Goal: Task Accomplishment & Management: Use online tool/utility

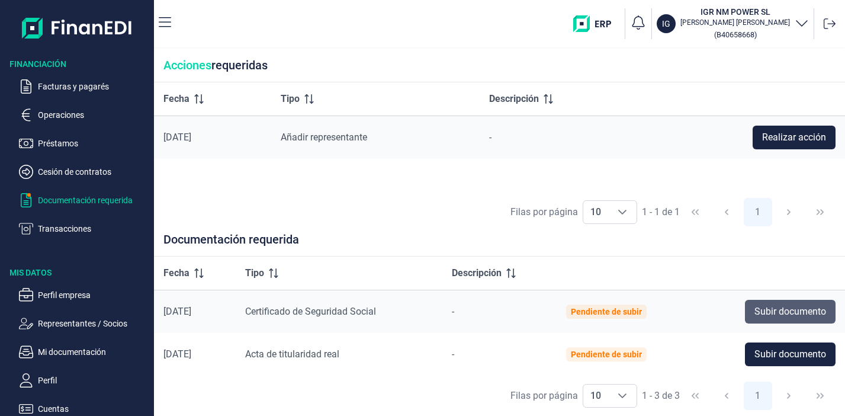
click at [784, 314] on span "Subir documento" at bounding box center [791, 311] width 72 height 14
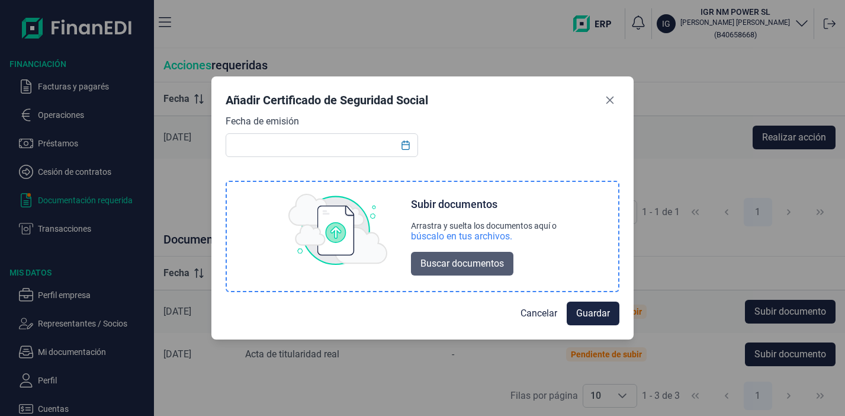
click at [471, 270] on span "Buscar documentos" at bounding box center [463, 263] width 84 height 14
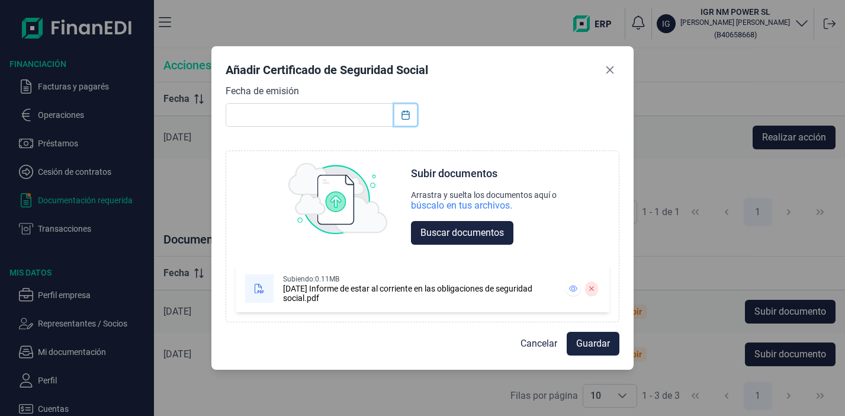
click at [412, 123] on button "Choose Date" at bounding box center [406, 114] width 23 height 21
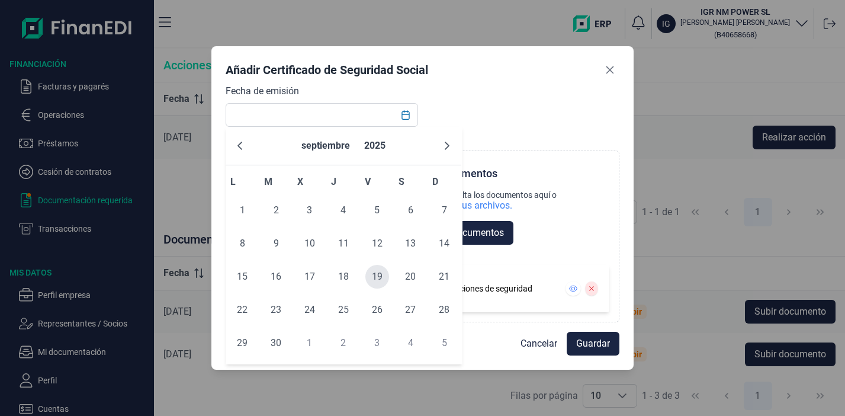
click at [378, 277] on span "19" at bounding box center [377, 277] width 24 height 24
type input "[DATE]"
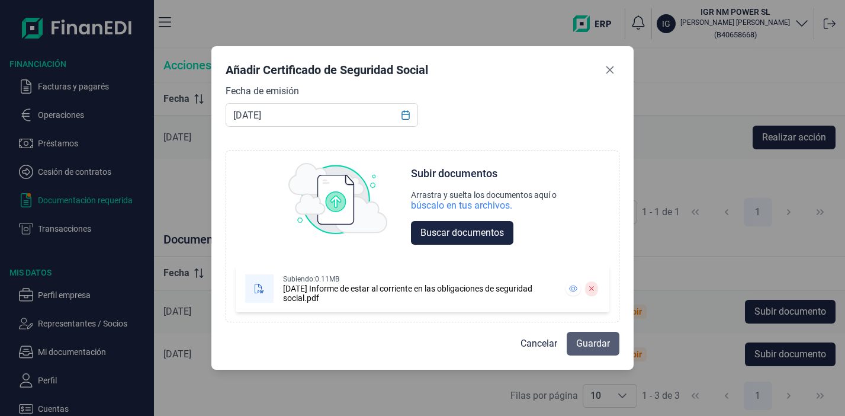
click at [579, 342] on span "Guardar" at bounding box center [593, 343] width 34 height 14
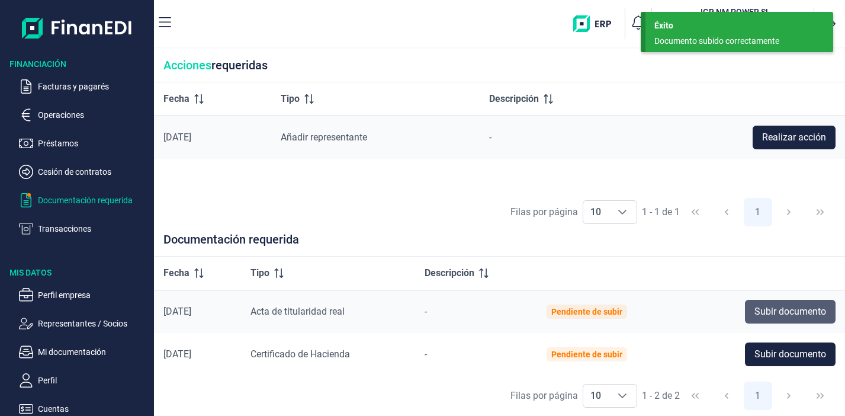
click at [769, 315] on span "Subir documento" at bounding box center [791, 311] width 72 height 14
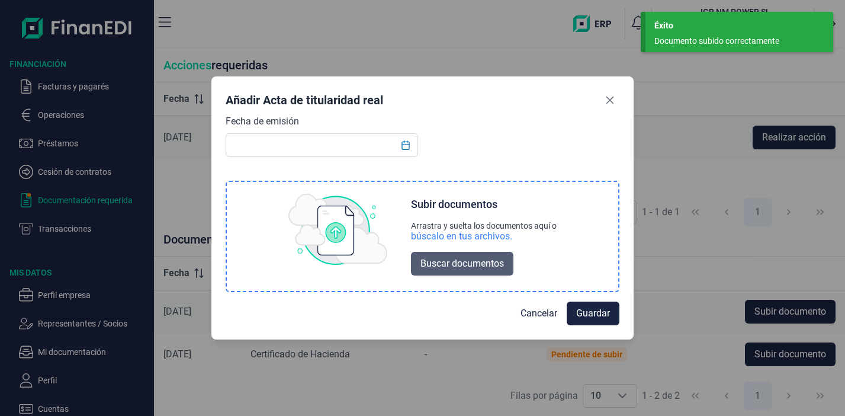
click at [496, 261] on span "Buscar documentos" at bounding box center [463, 263] width 84 height 14
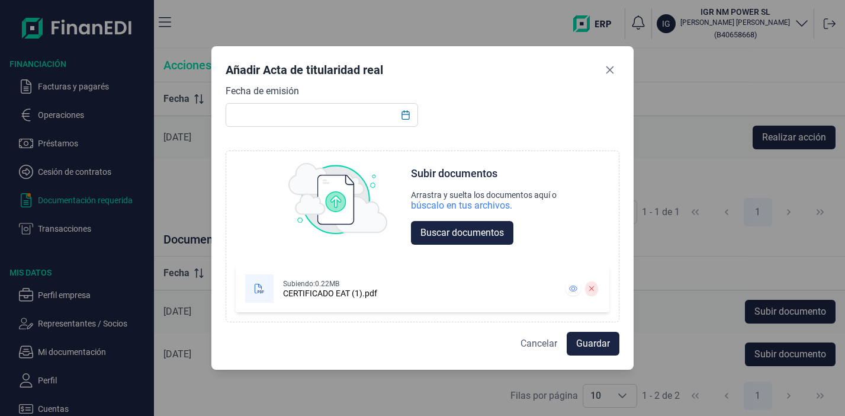
click at [534, 343] on span "Cancelar" at bounding box center [539, 343] width 37 height 14
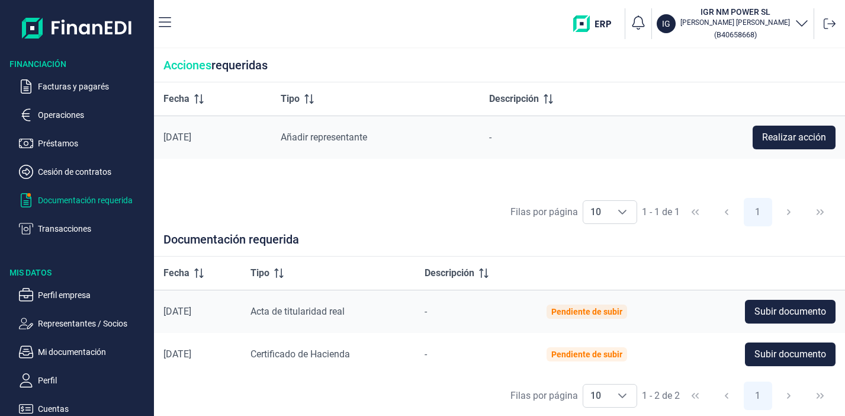
click at [595, 355] on div "Pendiente de subir" at bounding box center [586, 353] width 71 height 9
click at [799, 354] on span "Subir documento" at bounding box center [791, 354] width 72 height 14
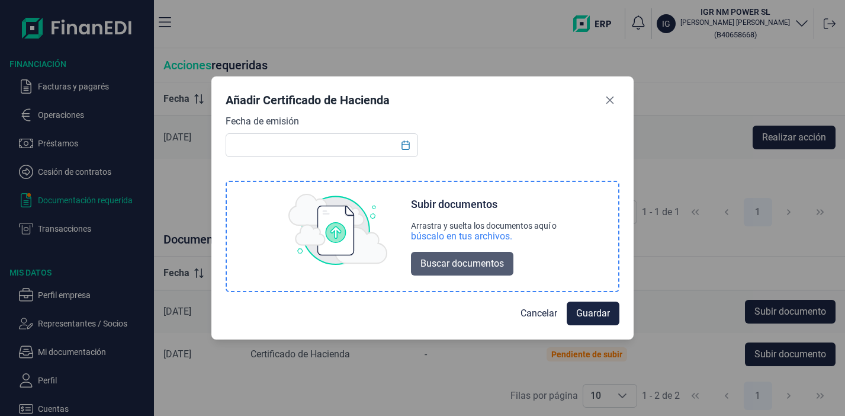
click at [472, 262] on span "Buscar documentos" at bounding box center [463, 263] width 84 height 14
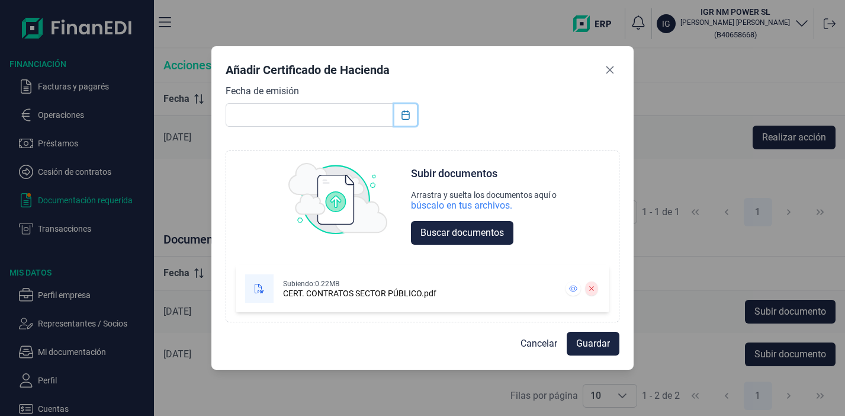
click at [405, 105] on button "Choose Date" at bounding box center [406, 114] width 23 height 21
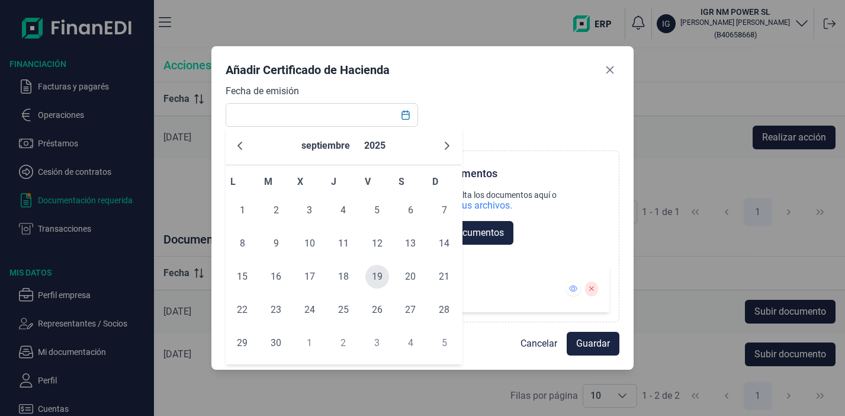
click at [380, 281] on span "19" at bounding box center [377, 277] width 24 height 24
type input "[DATE]"
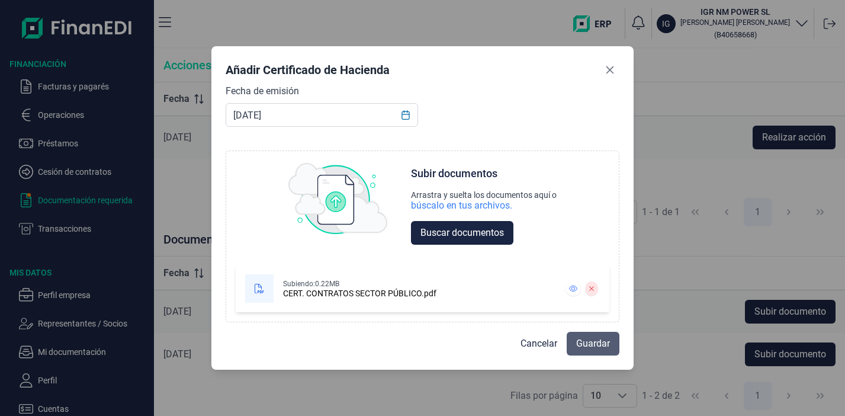
click at [599, 344] on span "Guardar" at bounding box center [593, 343] width 34 height 14
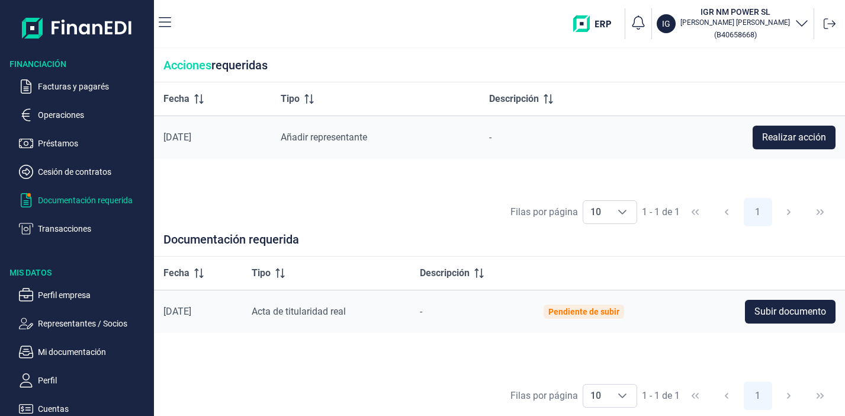
click at [304, 303] on td "Acta de titularidad real" at bounding box center [326, 311] width 168 height 43
click at [790, 314] on span "Subir documento" at bounding box center [791, 311] width 72 height 14
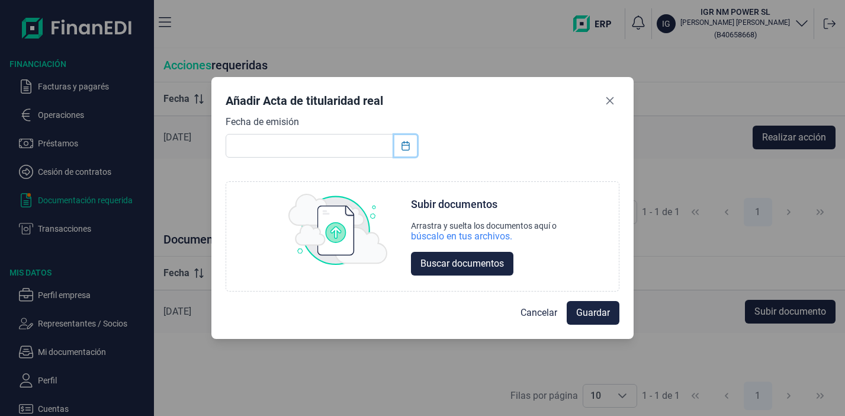
click at [406, 150] on button "Choose Date" at bounding box center [406, 145] width 23 height 21
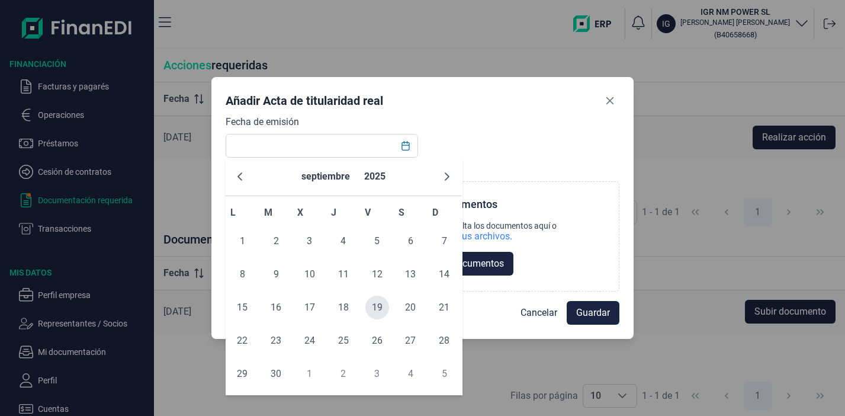
click at [380, 313] on span "19" at bounding box center [377, 308] width 24 height 24
type input "[DATE]"
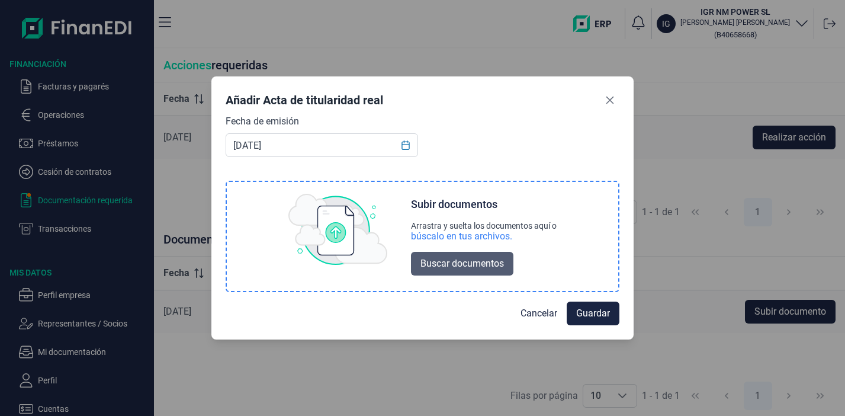
click at [472, 269] on span "Buscar documentos" at bounding box center [463, 263] width 84 height 14
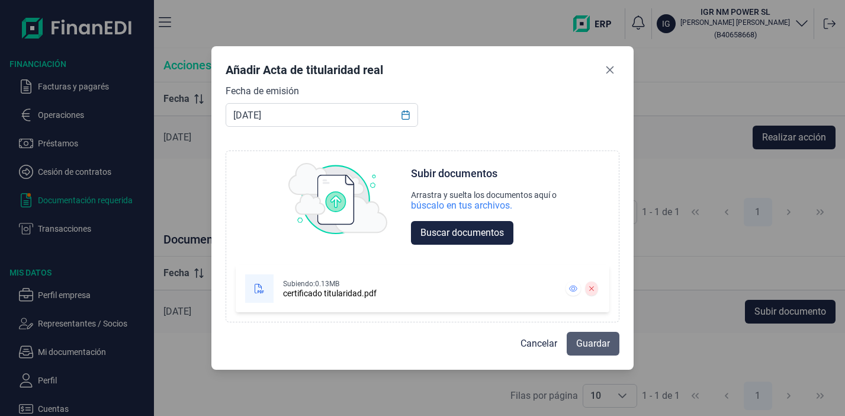
click at [598, 345] on span "Guardar" at bounding box center [593, 343] width 34 height 14
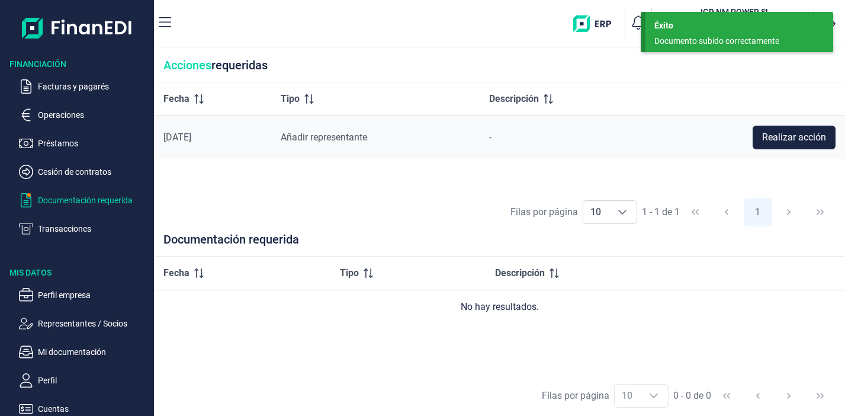
click at [84, 198] on p "Documentación requerida" at bounding box center [93, 200] width 111 height 14
click at [777, 139] on span "Realizar acción" at bounding box center [794, 137] width 64 height 14
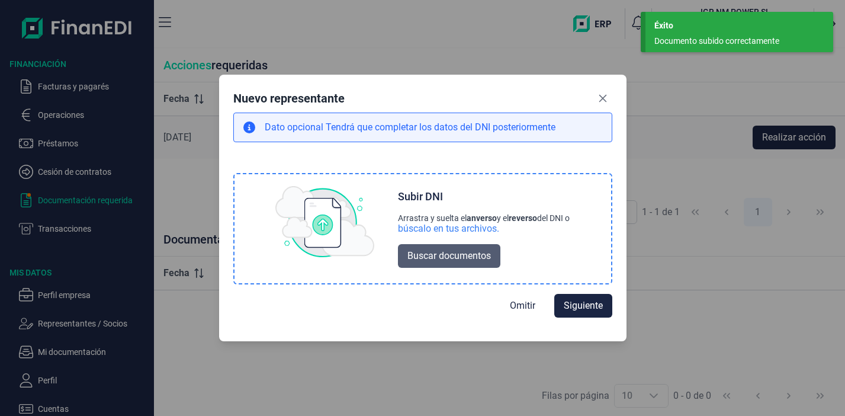
click at [433, 254] on span "Buscar documentos" at bounding box center [450, 256] width 84 height 14
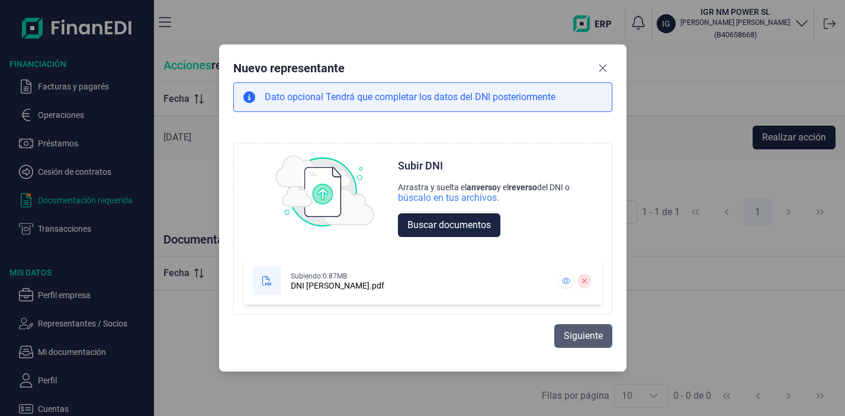
click at [574, 336] on span "Siguiente" at bounding box center [583, 336] width 39 height 14
select select "ES"
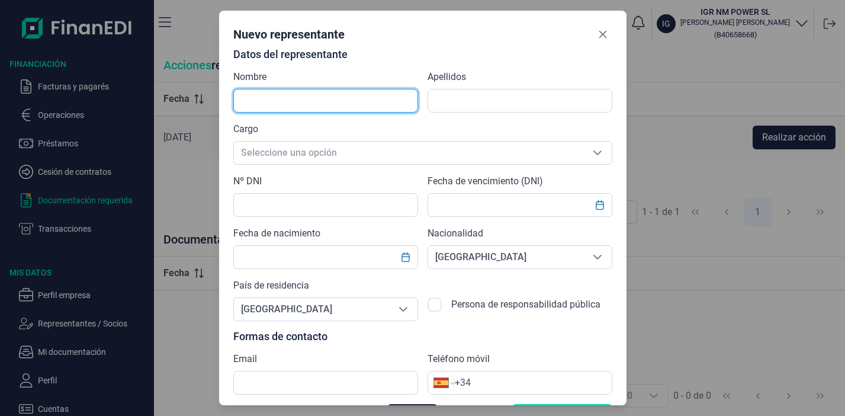
click at [273, 97] on input "text" at bounding box center [325, 101] width 185 height 24
type input "[PERSON_NAME]"
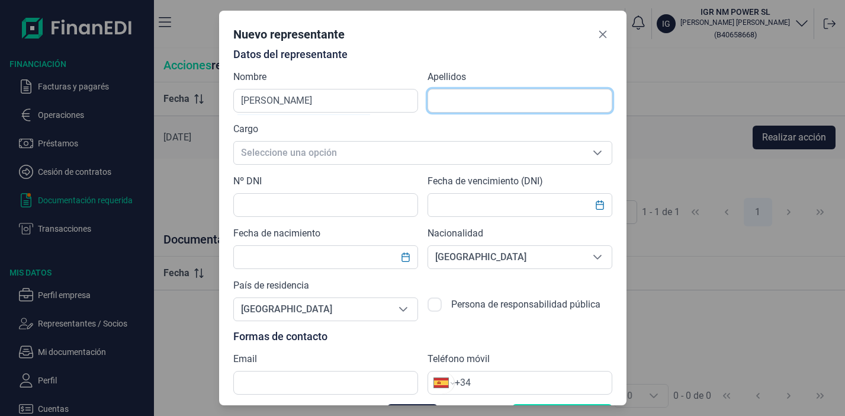
type input "[PERSON_NAME]"
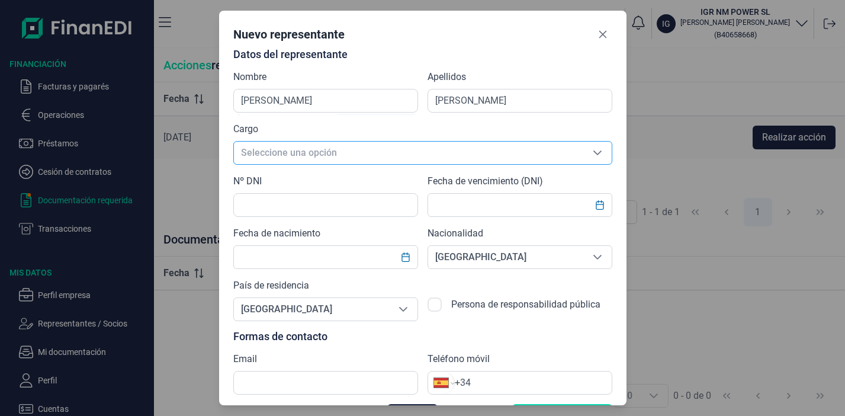
click at [317, 154] on span "Seleccione una opción" at bounding box center [408, 153] width 349 height 23
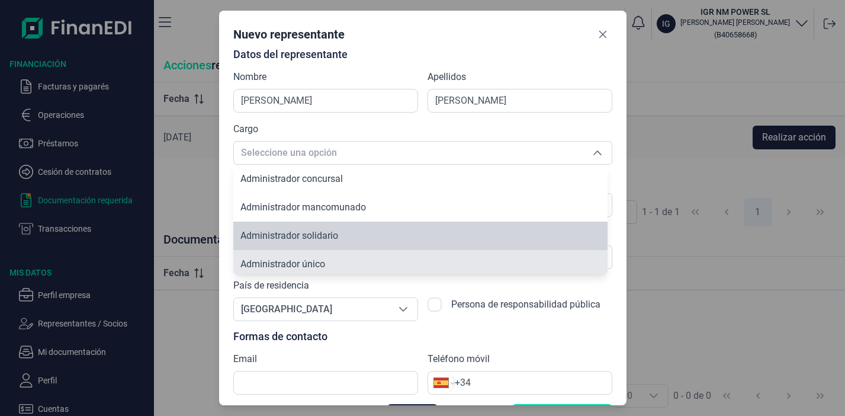
scroll to position [4, 0]
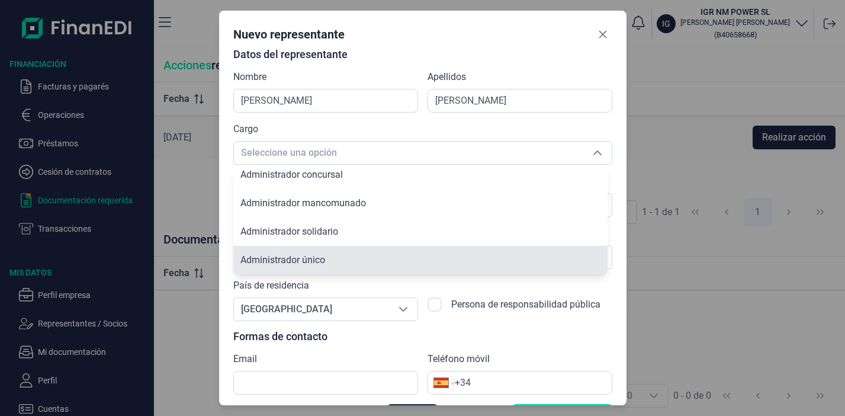
click at [297, 258] on span "Administrador único" at bounding box center [282, 259] width 85 height 11
type input "Administrador único"
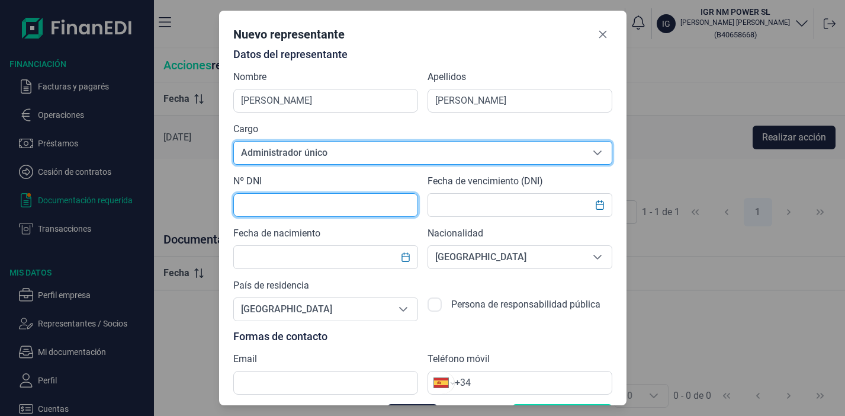
click at [309, 206] on input "text" at bounding box center [325, 205] width 185 height 24
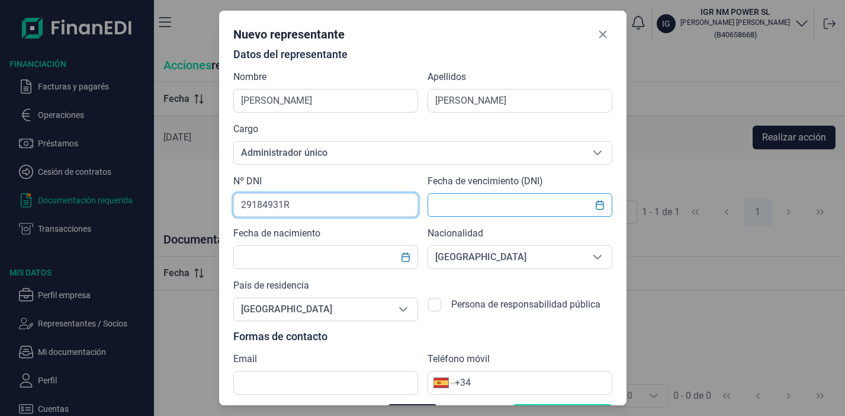
type input "29184931R"
click at [487, 202] on input "text" at bounding box center [520, 205] width 185 height 24
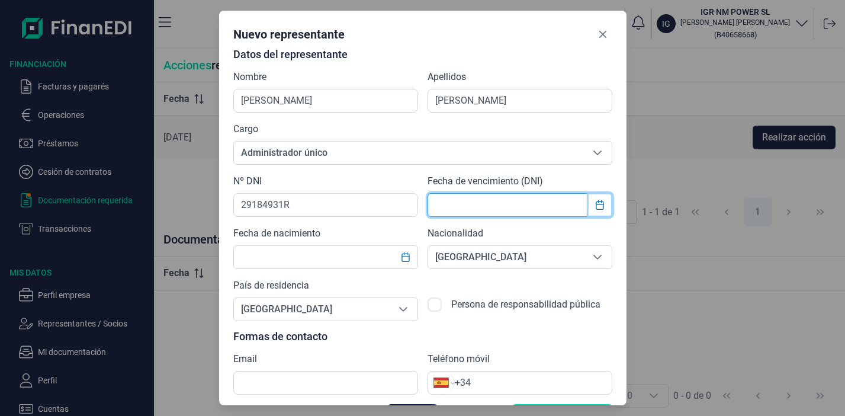
click at [599, 208] on icon "Choose Date" at bounding box center [599, 204] width 9 height 9
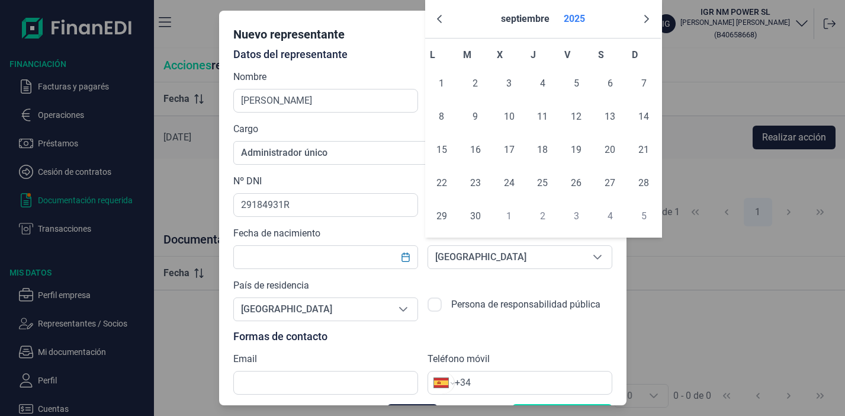
click at [573, 20] on button "2025" at bounding box center [574, 19] width 31 height 28
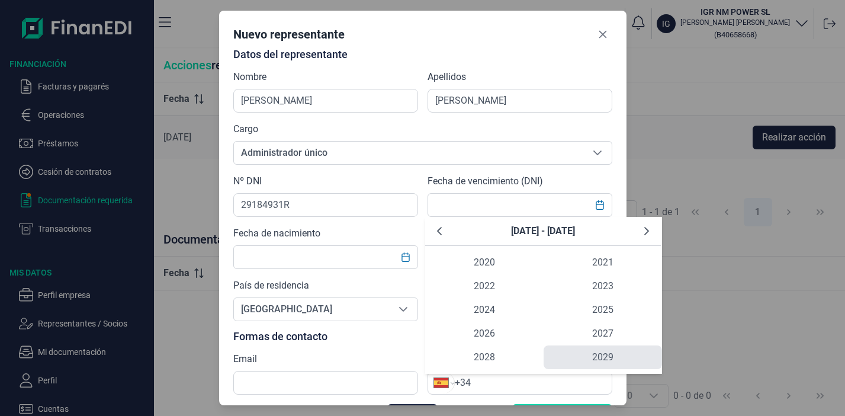
click at [585, 352] on span "2029" at bounding box center [603, 357] width 118 height 24
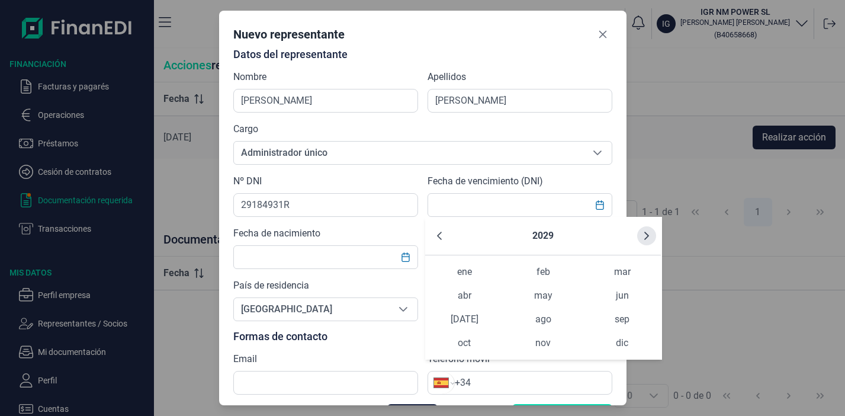
click at [644, 234] on icon "Next Year" at bounding box center [646, 235] width 9 height 9
click at [474, 341] on span "oct" at bounding box center [464, 343] width 79 height 24
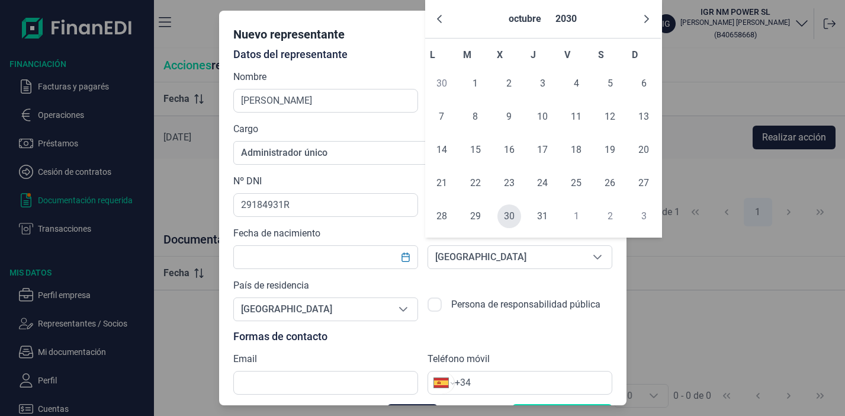
click at [508, 219] on span "30" at bounding box center [510, 216] width 24 height 24
type input "[DATE]"
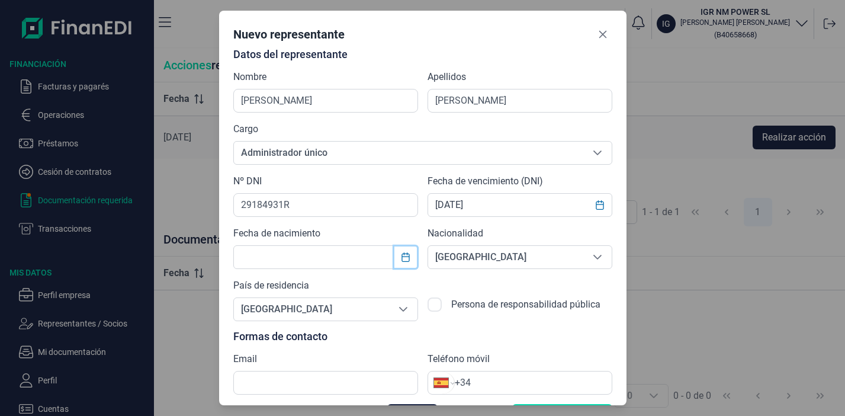
click at [405, 252] on icon "Choose Date" at bounding box center [406, 256] width 8 height 9
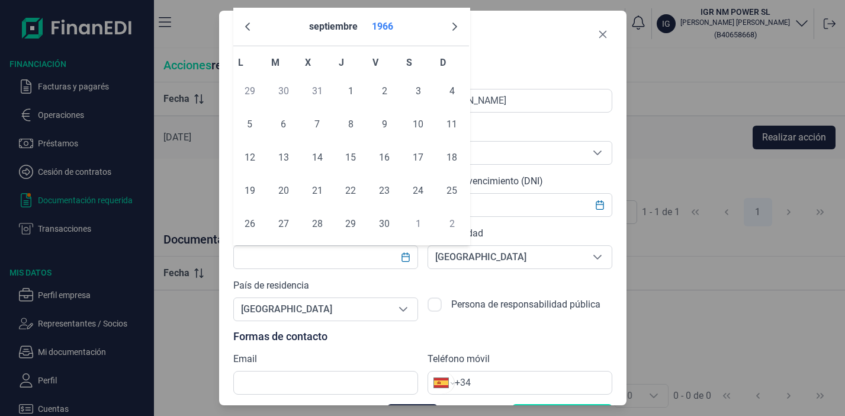
click at [387, 27] on button "1966" at bounding box center [382, 26] width 31 height 28
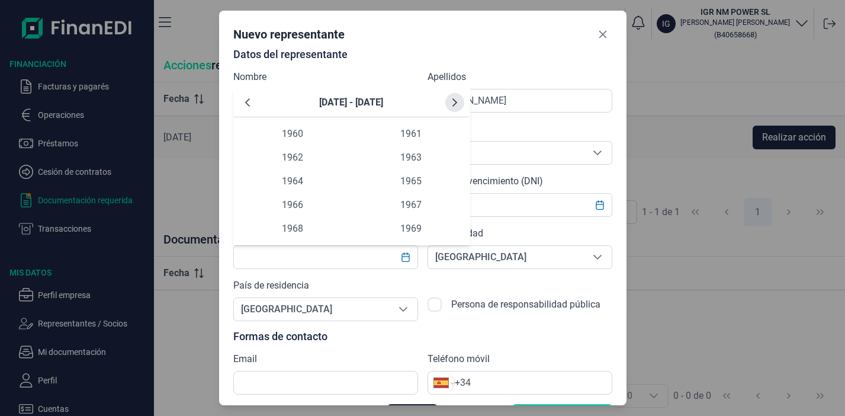
click at [454, 102] on icon "Next Decade" at bounding box center [454, 102] width 9 height 9
click at [248, 100] on icon "Previous Decade" at bounding box center [247, 102] width 5 height 8
click at [409, 180] on span "1975" at bounding box center [411, 181] width 118 height 24
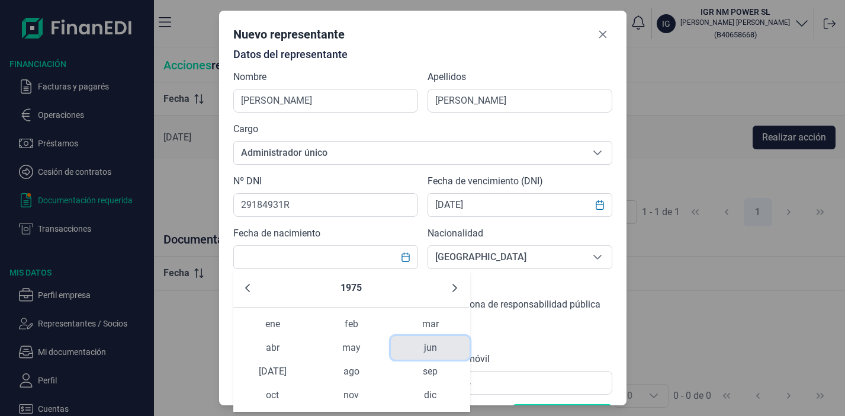
click at [419, 348] on span "jun" at bounding box center [430, 348] width 79 height 24
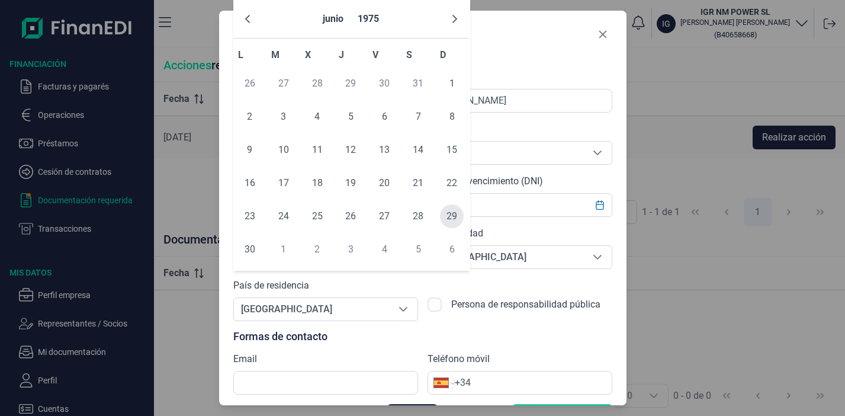
click at [456, 216] on span "29" at bounding box center [452, 216] width 24 height 24
type input "[DATE]"
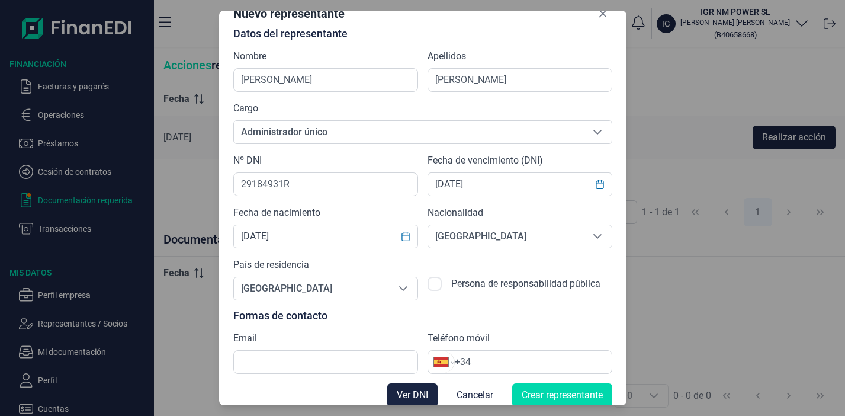
scroll to position [31, 0]
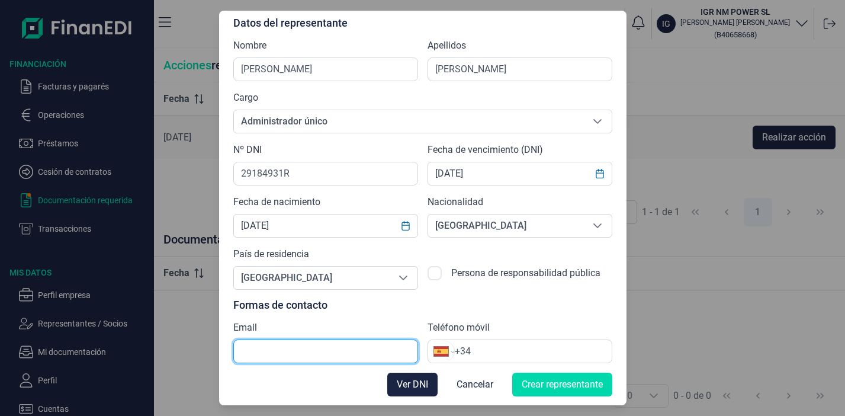
click at [288, 353] on input "text" at bounding box center [325, 351] width 185 height 24
type input "[EMAIL_ADDRESS][DOMAIN_NAME]"
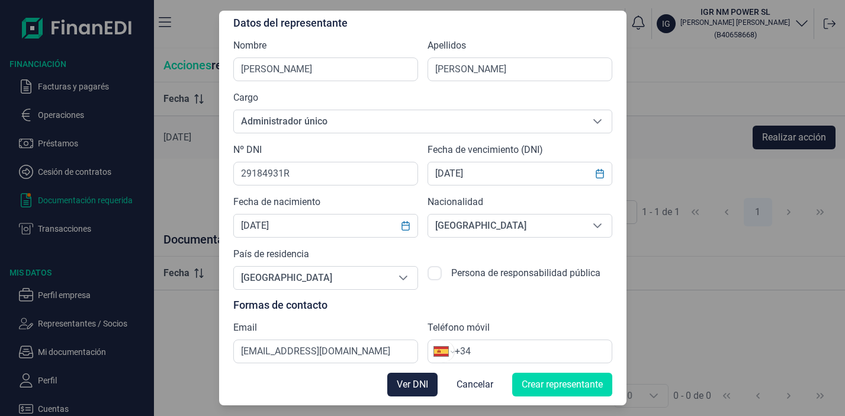
click at [524, 338] on div "Teléfono móvil Internacional [GEOGRAPHIC_DATA] [GEOGRAPHIC_DATA] [GEOGRAPHIC_DA…" at bounding box center [520, 341] width 185 height 43
click at [525, 351] on input "+34" at bounding box center [533, 351] width 157 height 14
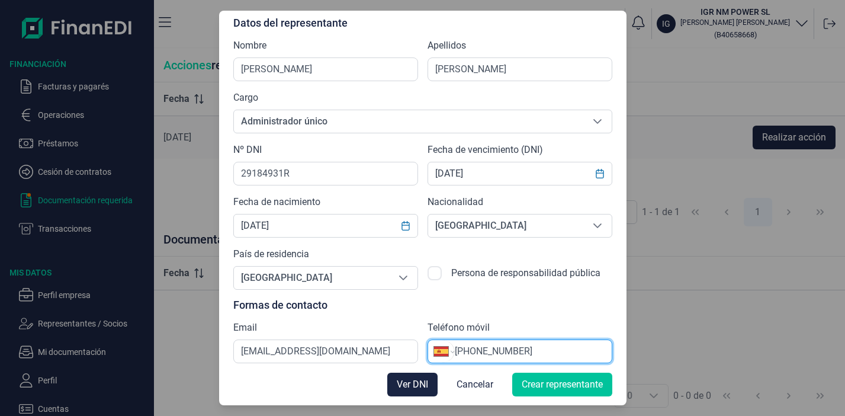
type input "[PHONE_NUMBER]"
click at [533, 378] on span "Crear representante" at bounding box center [562, 384] width 81 height 14
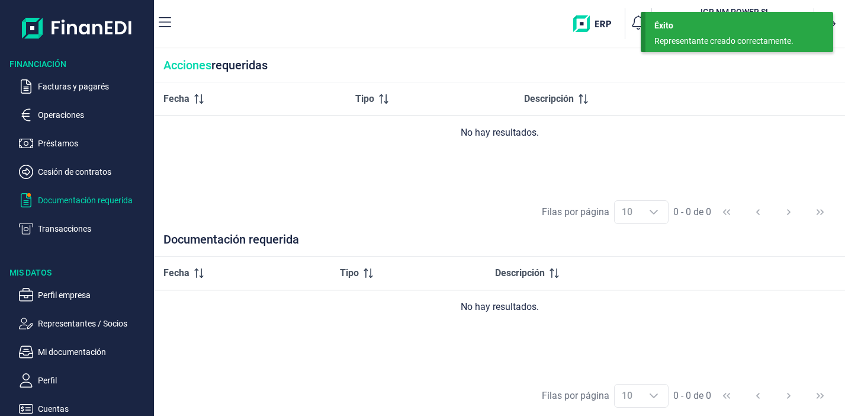
click at [104, 195] on p "Documentación requerida" at bounding box center [93, 200] width 111 height 14
click at [408, 198] on div "Filas por página 10 10 10 0 - 0 de 0" at bounding box center [499, 211] width 691 height 41
click at [695, 32] on div "Éxito Representante creado correctamente." at bounding box center [740, 32] width 188 height 40
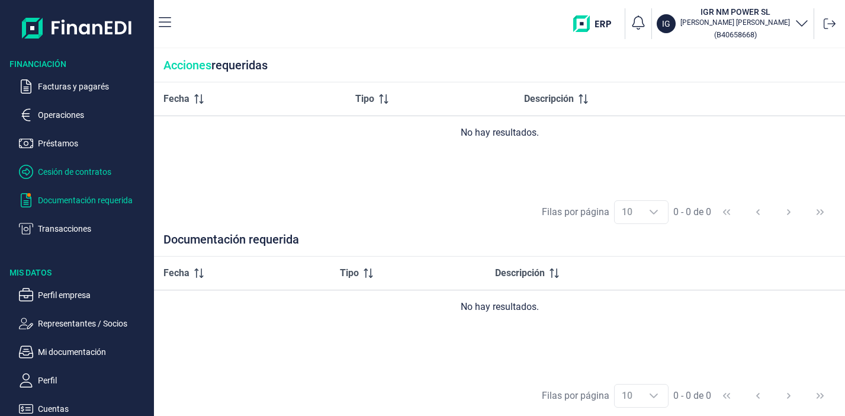
click at [66, 172] on p "Cesión de contratos" at bounding box center [93, 172] width 111 height 14
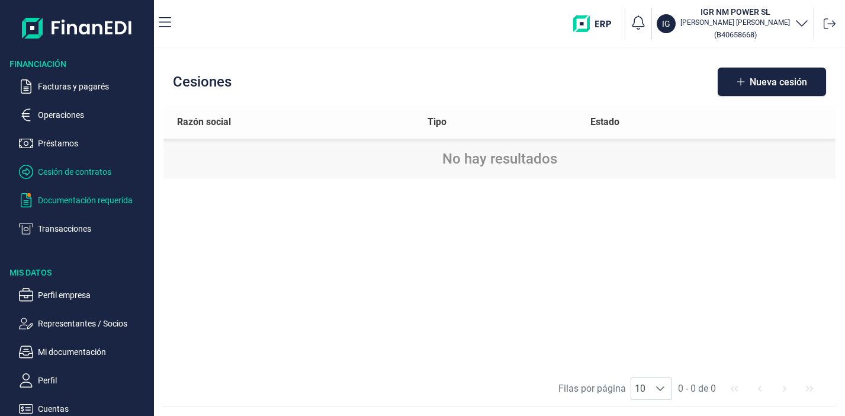
click at [67, 201] on p "Documentación requerida" at bounding box center [93, 200] width 111 height 14
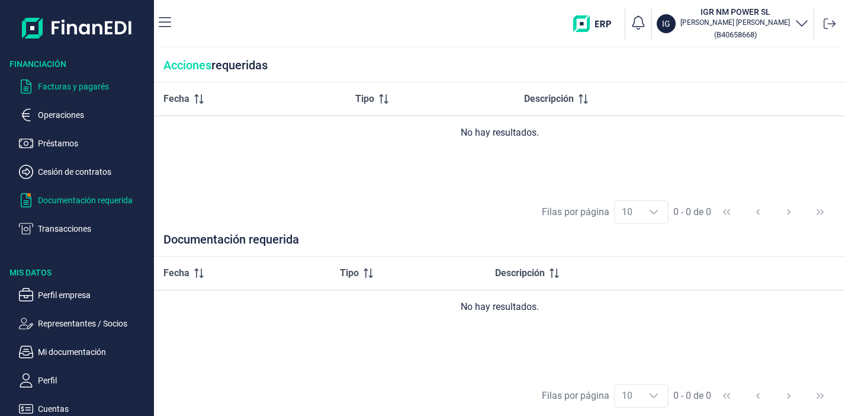
click at [60, 90] on p "Facturas y pagarés" at bounding box center [93, 86] width 111 height 14
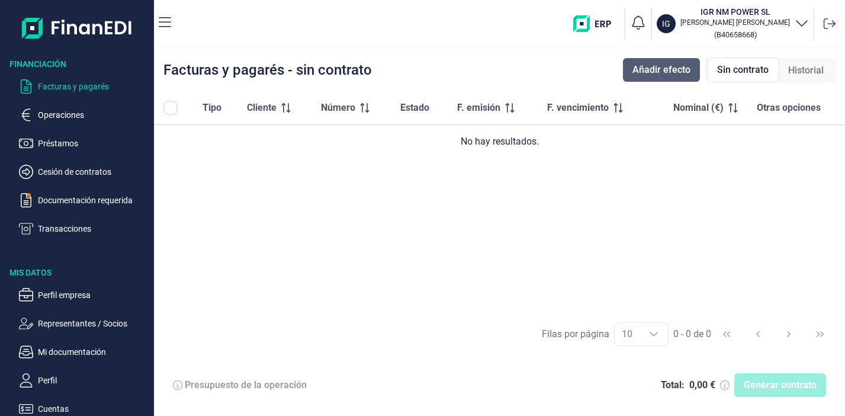
click at [642, 69] on span "Añadir efecto" at bounding box center [662, 70] width 58 height 14
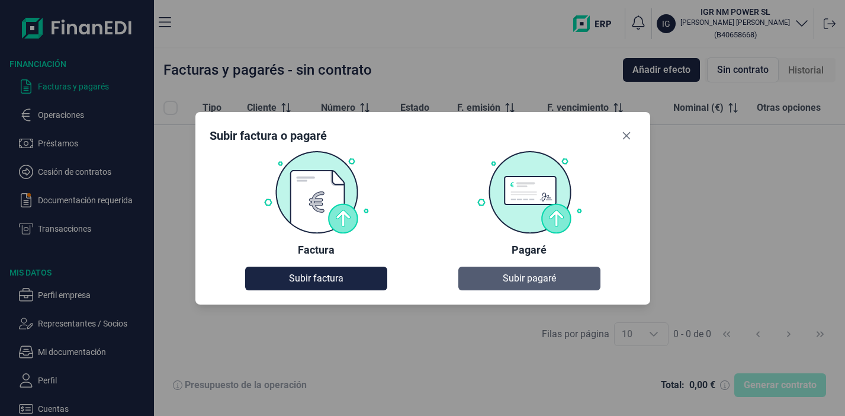
click at [525, 277] on span "Subir pagaré" at bounding box center [529, 278] width 53 height 14
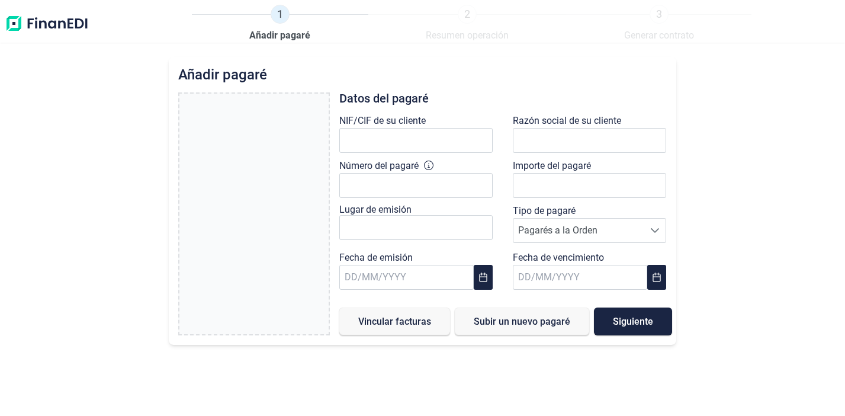
type input "0,00 €"
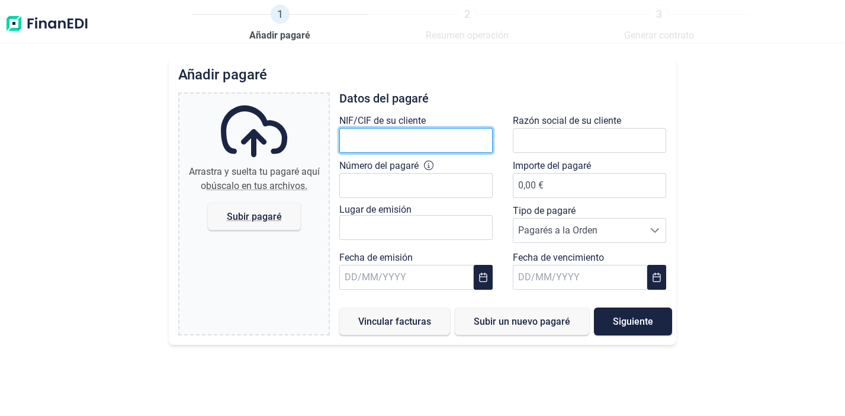
drag, startPoint x: 377, startPoint y: 134, endPoint x: 369, endPoint y: 134, distance: 8.3
click at [377, 134] on input "text" at bounding box center [415, 140] width 153 height 25
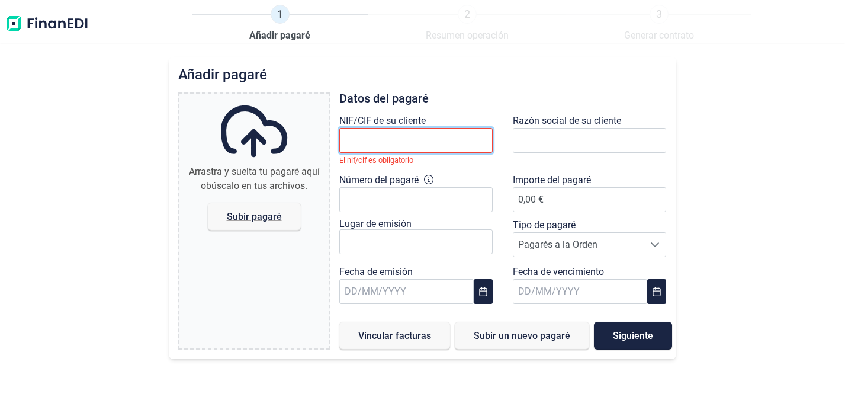
paste input "B46046124"
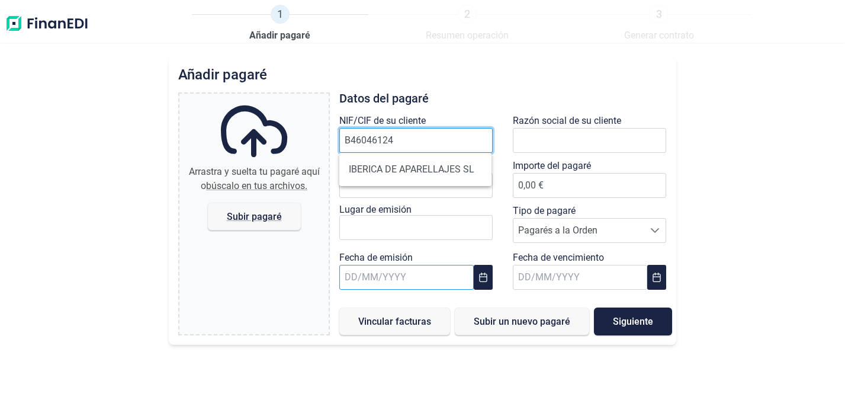
type input "B46046124"
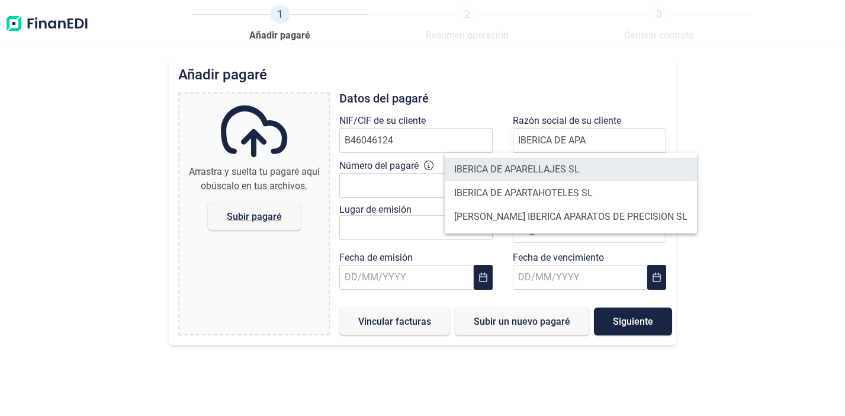
click at [531, 165] on li "IBERICA DE APARELLAJES SL" at bounding box center [571, 170] width 252 height 24
type input "IBERICA DE APARELLAJES SL"
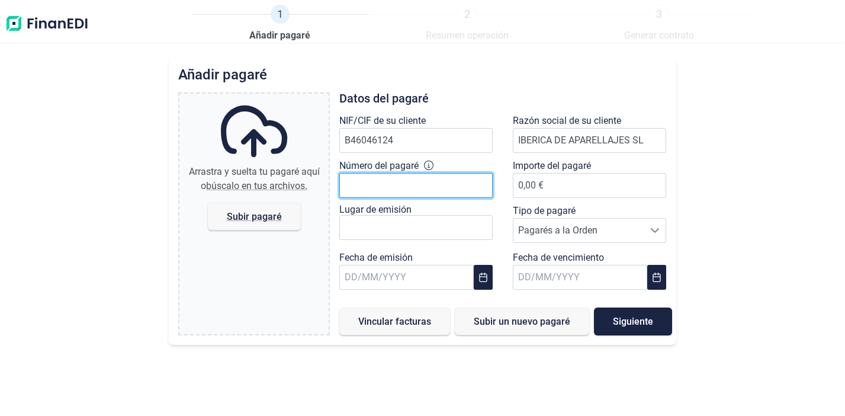
click at [383, 187] on input "Número del pagaré" at bounding box center [415, 185] width 153 height 25
type input "2228844-3"
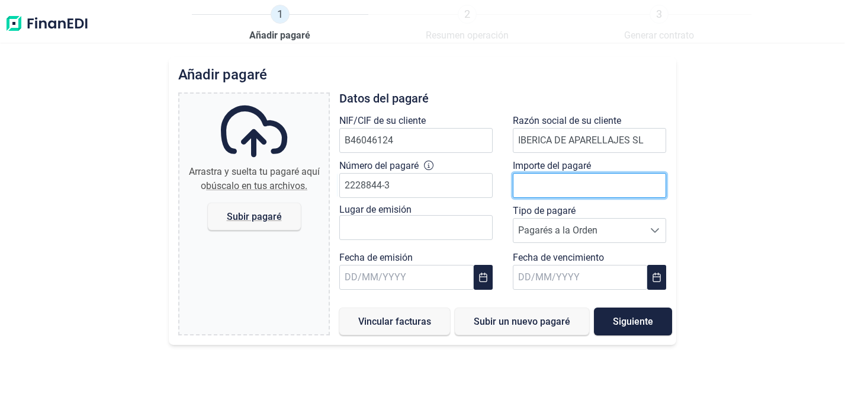
drag, startPoint x: 517, startPoint y: 191, endPoint x: 585, endPoint y: 188, distance: 68.2
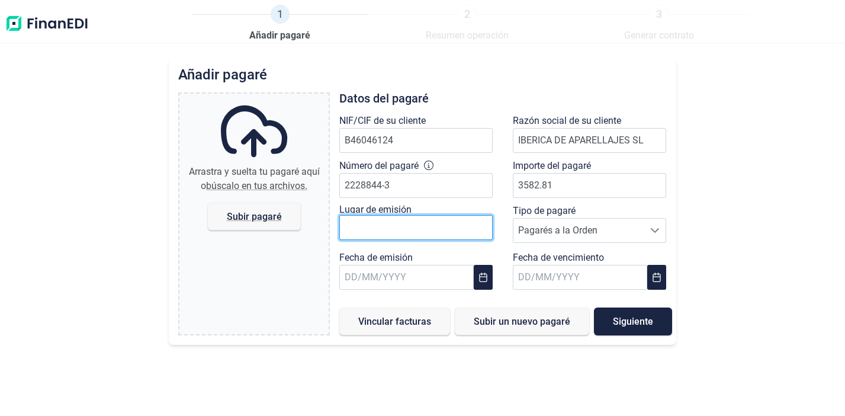
type input "3.582,81 €"
click at [393, 229] on input "text" at bounding box center [415, 227] width 153 height 25
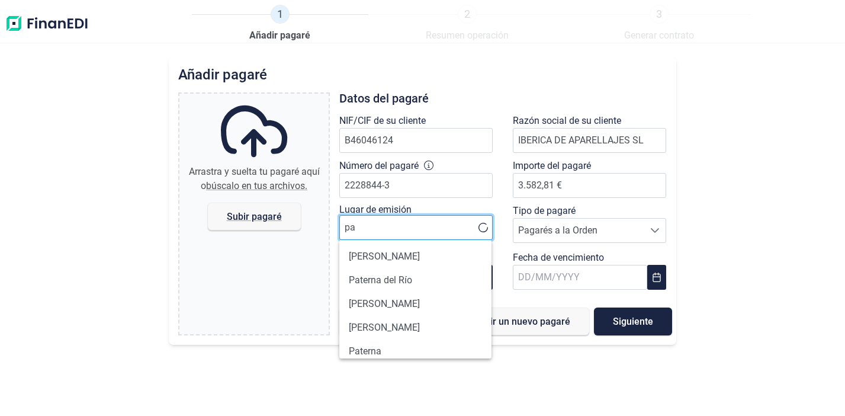
type input "p"
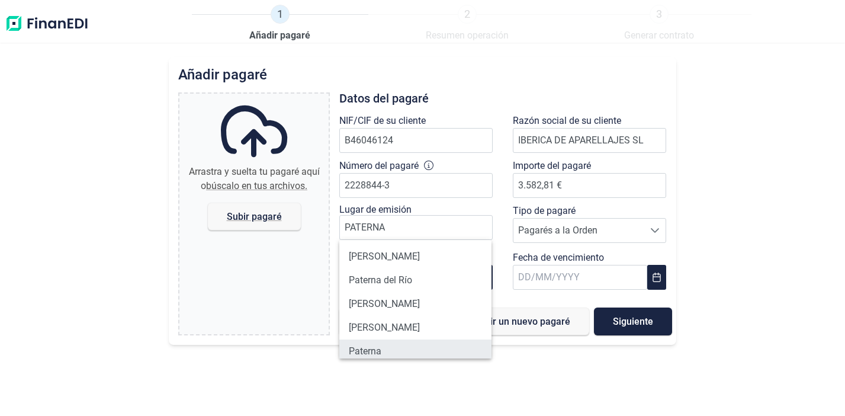
click at [387, 351] on li "Paterna" at bounding box center [415, 351] width 152 height 24
type input "Paterna"
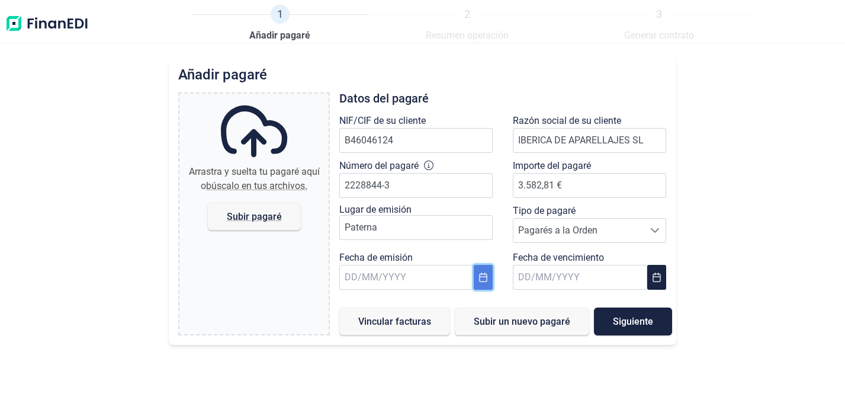
click at [480, 277] on icon "Choose Date" at bounding box center [483, 276] width 8 height 9
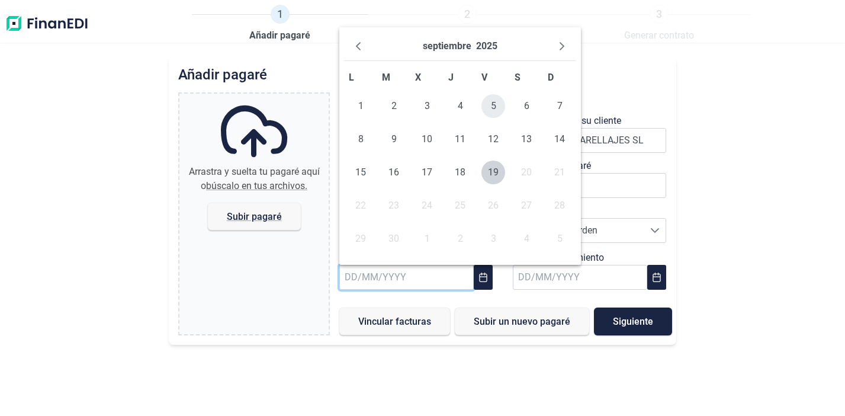
click at [491, 114] on span "5" at bounding box center [494, 106] width 24 height 24
type input "[DATE]"
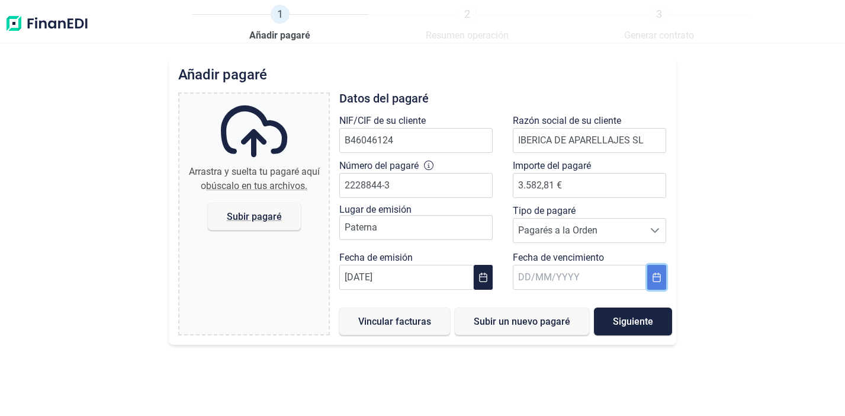
click at [661, 282] on button "Choose Date" at bounding box center [657, 277] width 20 height 25
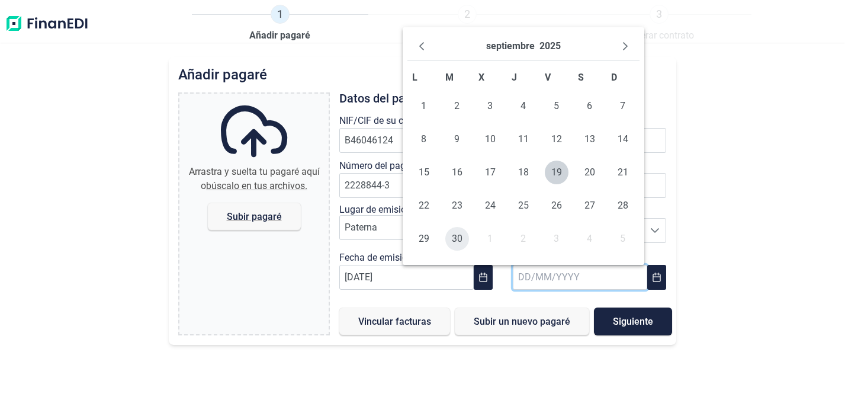
click at [460, 240] on span "30" at bounding box center [457, 239] width 24 height 24
type input "[DATE]"
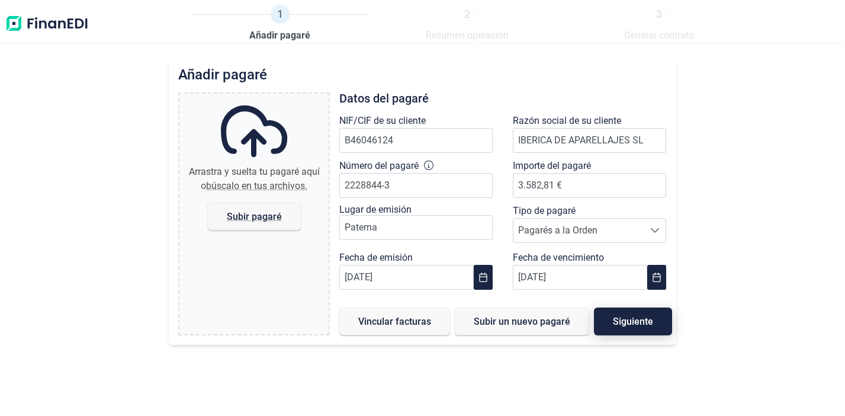
click at [627, 320] on span "Siguiente" at bounding box center [633, 321] width 40 height 9
click at [265, 213] on span "Subir pagaré" at bounding box center [254, 216] width 55 height 9
click at [265, 97] on input "Arrastra y suelta tu pagaré aquí o búscalo en tus archivos. Subir pagaré" at bounding box center [253, 96] width 149 height 4
type input "C:\fakepath\PAGARE IBERAPA FACT 22 Y 29-2025.pdf"
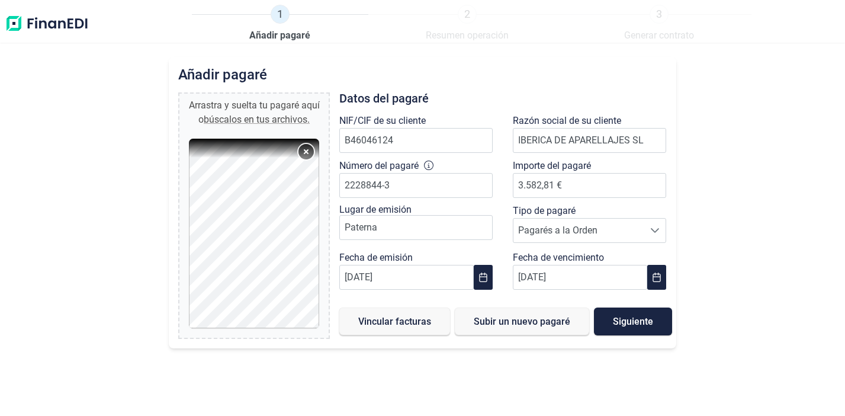
click at [303, 151] on button "Remove" at bounding box center [306, 151] width 15 height 15
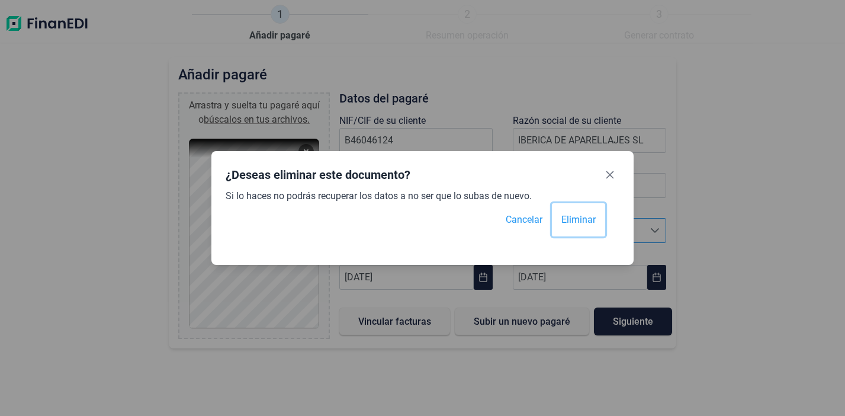
click at [570, 223] on span "Eliminar" at bounding box center [579, 220] width 34 height 14
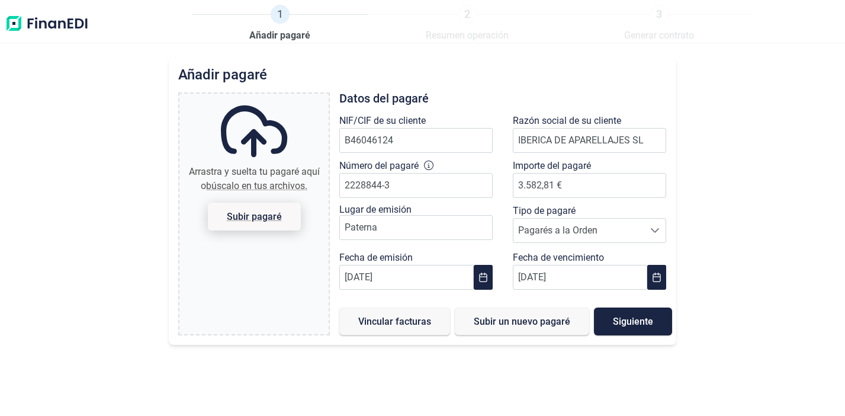
click at [262, 210] on span "Subir pagaré" at bounding box center [254, 217] width 93 height 28
click at [262, 97] on input "Arrastra y suelta tu pagaré aquí o búscalo en tus archivos. Subir pagaré" at bounding box center [253, 96] width 149 height 4
type input "C:\fakepath\PAGARE IBERAPA FACT 22 Y 29-2025.pdf"
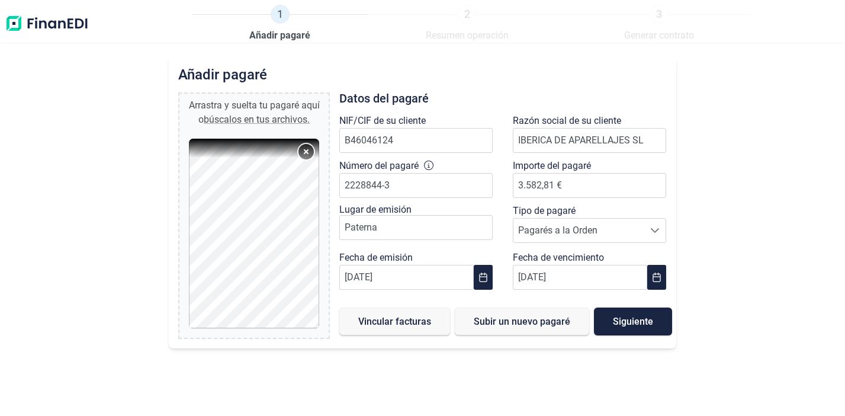
click at [310, 153] on button "Remove" at bounding box center [306, 151] width 15 height 15
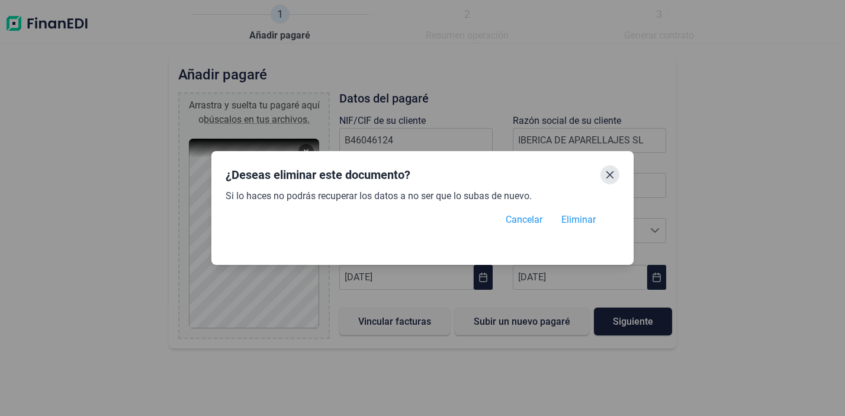
click at [608, 174] on icon "Close" at bounding box center [609, 174] width 9 height 9
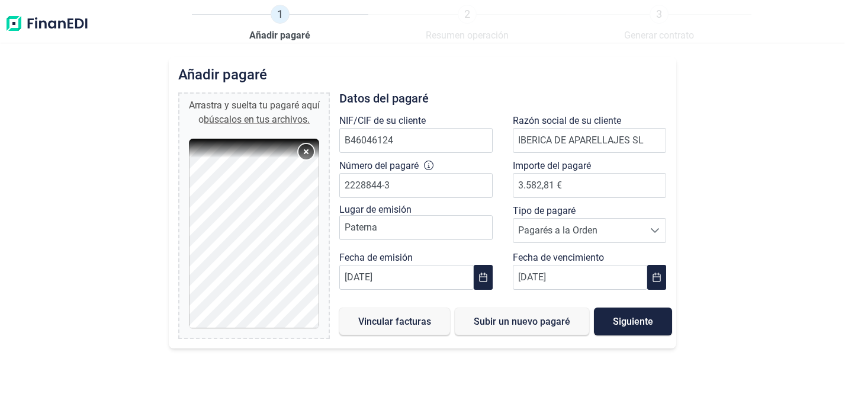
click at [310, 146] on button "Remove" at bounding box center [306, 151] width 15 height 15
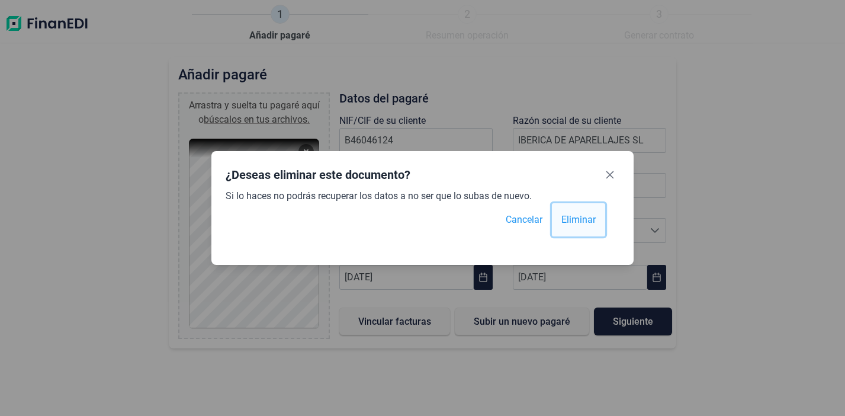
click at [582, 221] on span "Eliminar" at bounding box center [579, 220] width 34 height 14
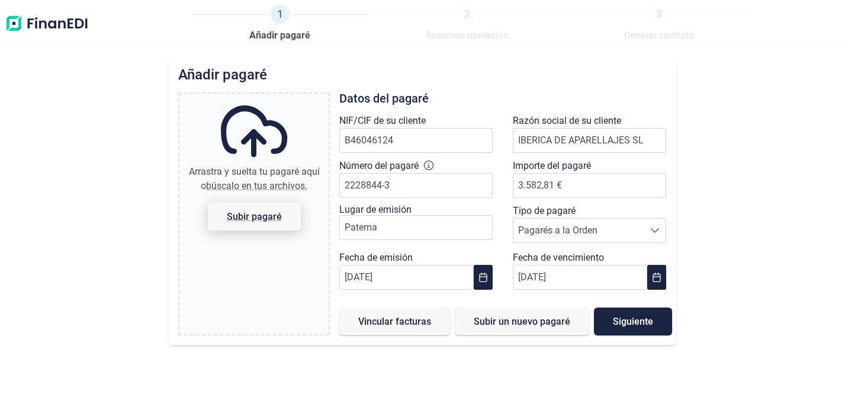
click at [260, 206] on span "Subir pagaré" at bounding box center [254, 217] width 93 height 28
click at [260, 97] on input "Arrastra y suelta tu pagaré aquí o búscalo en tus archivos. Subir pagaré" at bounding box center [253, 96] width 149 height 4
type input "C:\fakepath\PAGARE IBERAPA FACT 22 Y 29-2025.jpg"
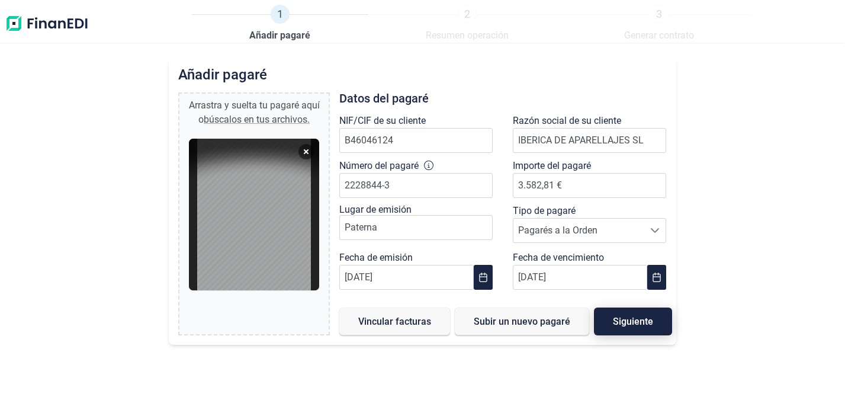
click at [634, 319] on span "Siguiente" at bounding box center [633, 321] width 40 height 9
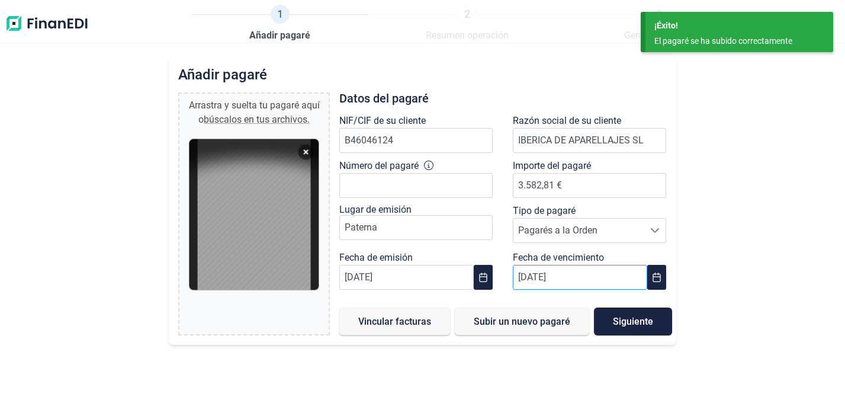
type input "0,00 €"
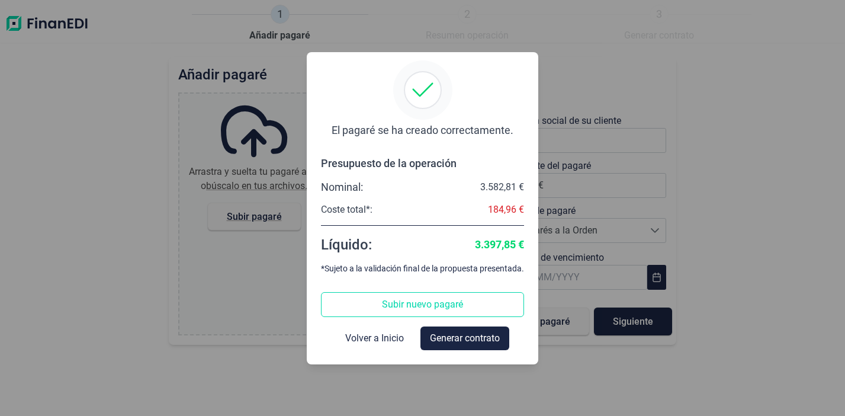
click at [392, 303] on span "Subir nuevo pagaré" at bounding box center [422, 304] width 81 height 14
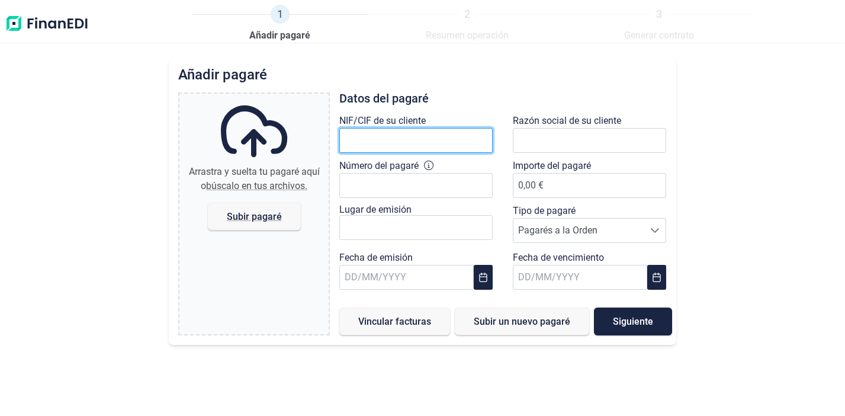
click at [405, 143] on input "text" at bounding box center [415, 140] width 153 height 25
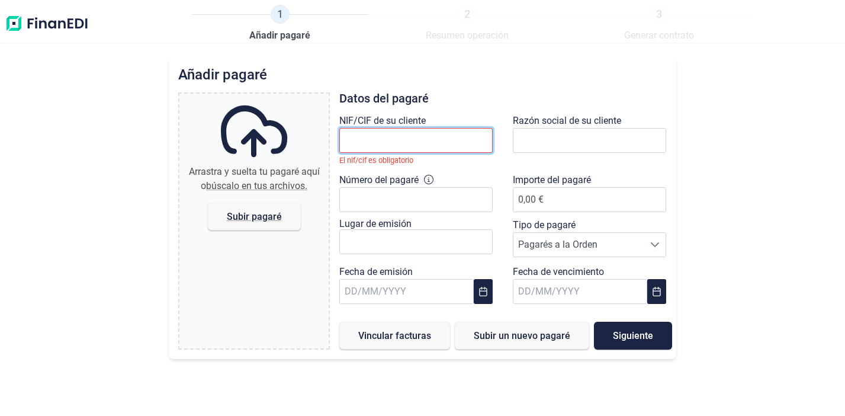
paste input "B46046124"
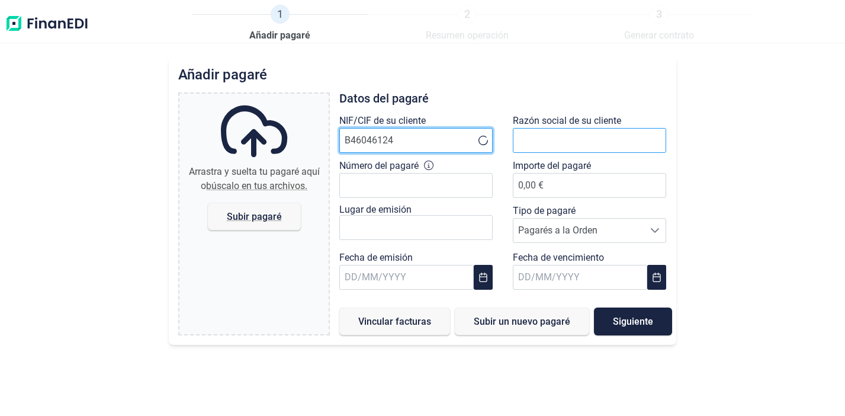
type input "B46046124"
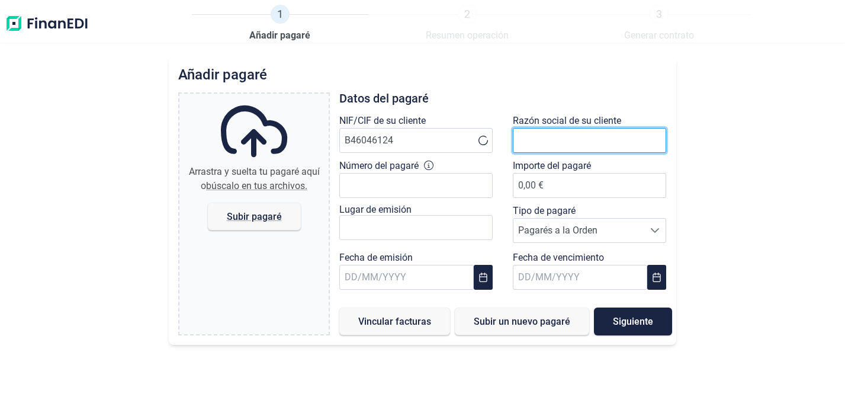
click at [566, 132] on input "text" at bounding box center [589, 140] width 153 height 25
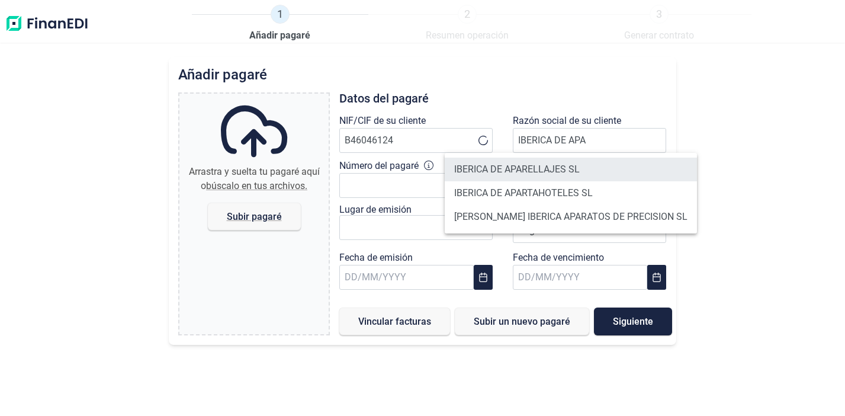
click at [576, 173] on li "IBERICA DE APARELLAJES SL" at bounding box center [571, 170] width 252 height 24
type input "IBERICA DE APARELLAJES SL"
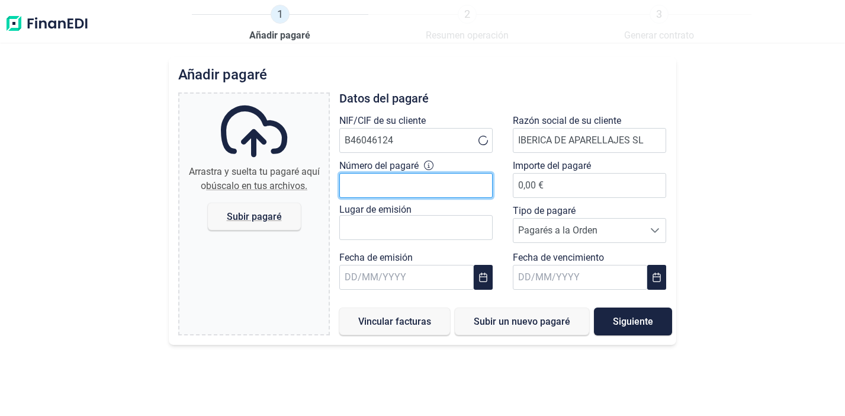
click at [422, 186] on input "Número del pagaré" at bounding box center [415, 185] width 153 height 25
type input "2228823-3"
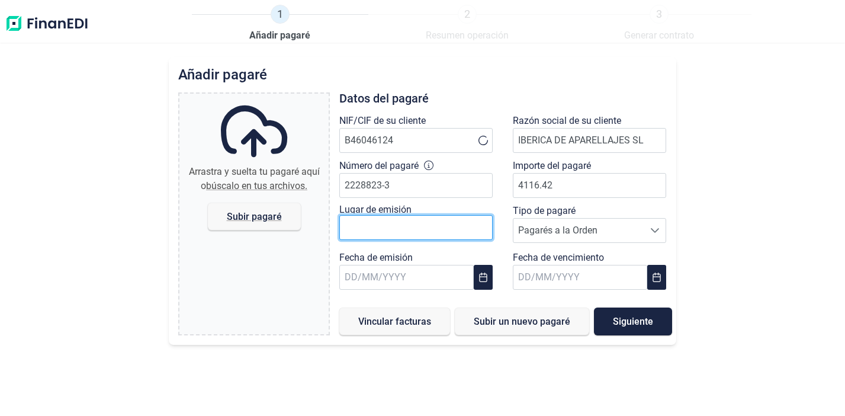
type input "4.116,42 €"
click at [398, 224] on input "text" at bounding box center [415, 227] width 153 height 25
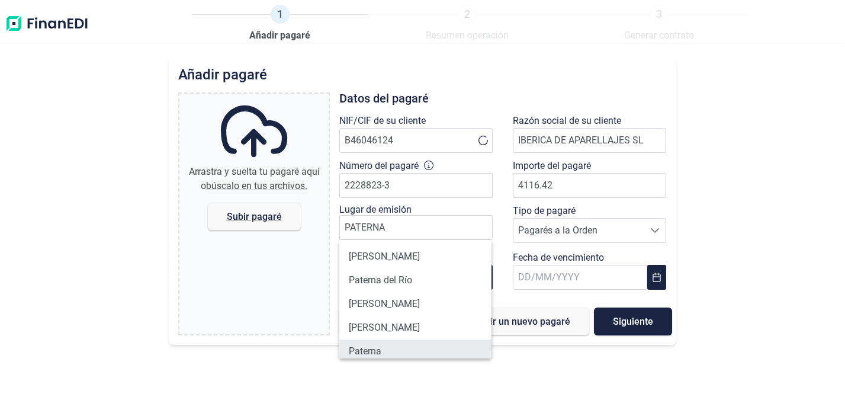
click at [384, 346] on li "Paterna" at bounding box center [415, 351] width 152 height 24
type input "Paterna"
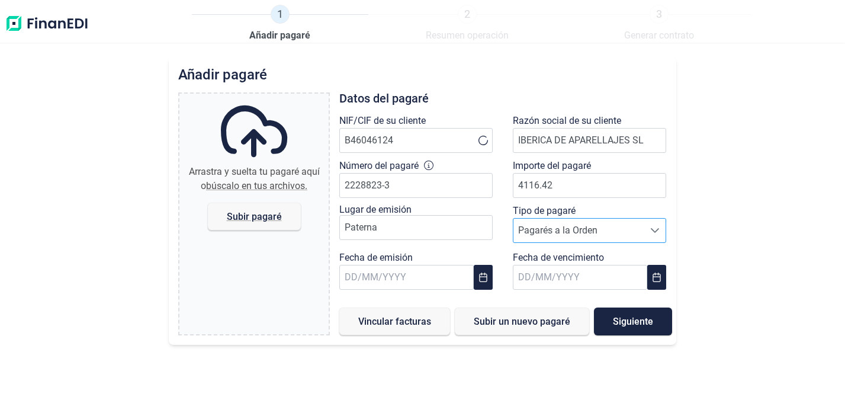
click at [601, 229] on span "Pagarés a la Orden" at bounding box center [579, 231] width 130 height 24
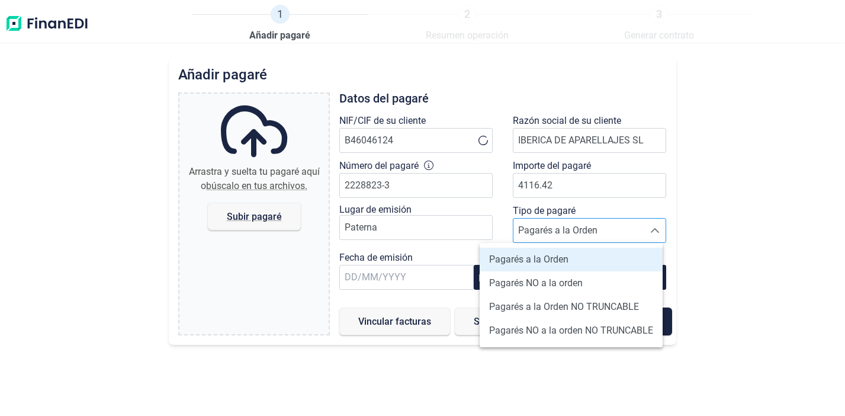
click at [601, 232] on span "Pagarés a la Orden" at bounding box center [579, 231] width 130 height 24
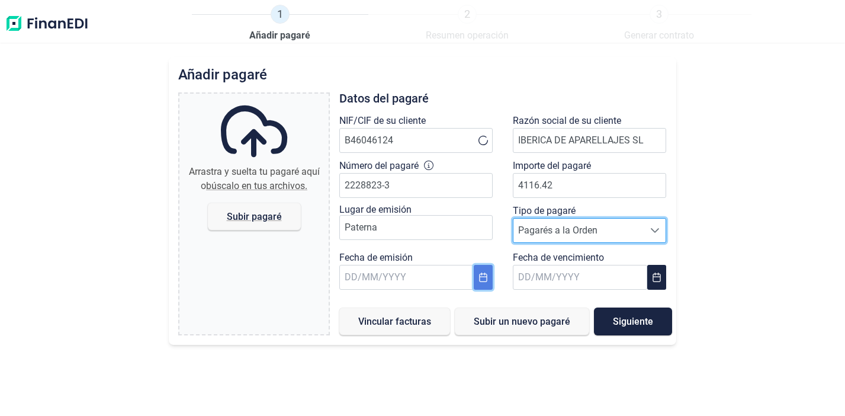
click at [484, 275] on icon "Choose Date" at bounding box center [483, 276] width 9 height 9
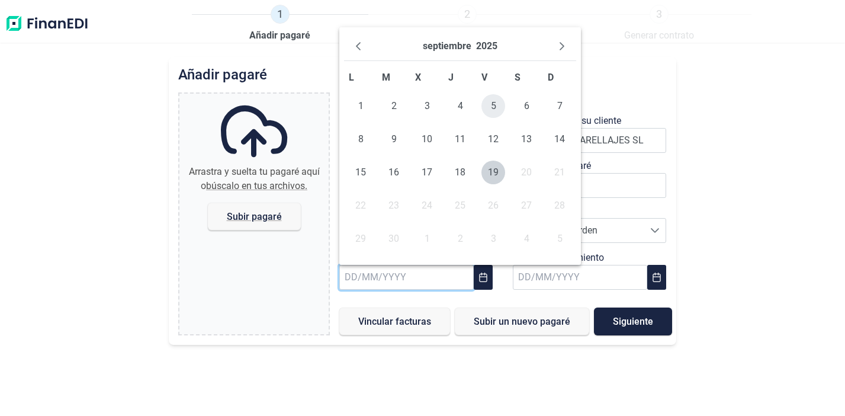
click at [483, 110] on span "5" at bounding box center [494, 106] width 24 height 24
type input "[DATE]"
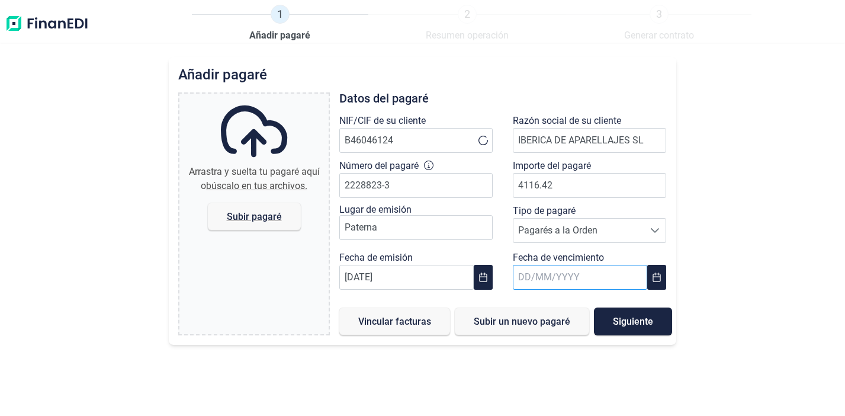
click at [554, 277] on input "text" at bounding box center [580, 277] width 134 height 25
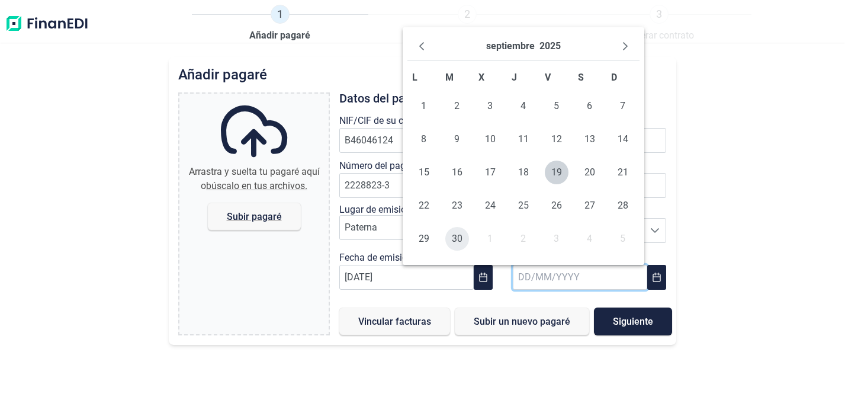
click at [459, 242] on span "30" at bounding box center [457, 239] width 24 height 24
type input "[DATE]"
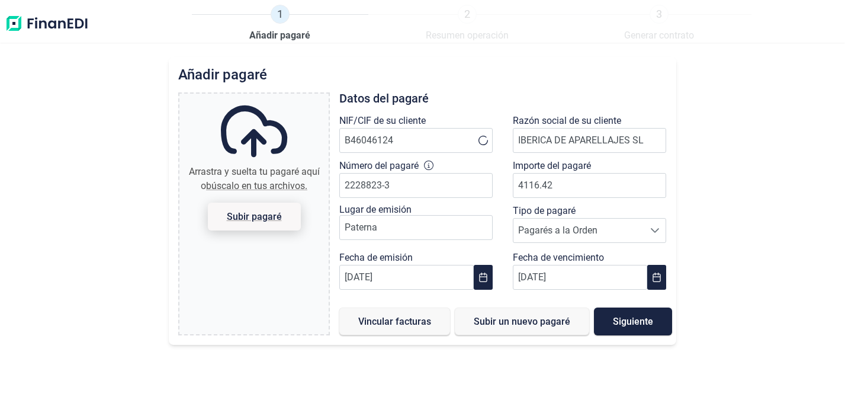
click at [262, 209] on span "Subir pagaré" at bounding box center [254, 217] width 93 height 28
click at [262, 97] on input "Arrastra y suelta tu pagaré aquí o búscalo en tus archivos. Subir pagaré" at bounding box center [253, 96] width 149 height 4
type input "C:\fakepath\PAGARE IBERAPA FACT 17 18 Y 21-2025.jpg"
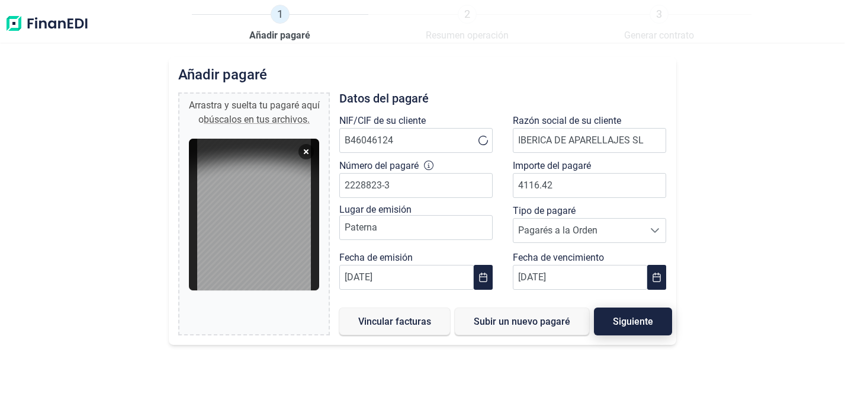
click at [613, 320] on span "Siguiente" at bounding box center [633, 321] width 40 height 9
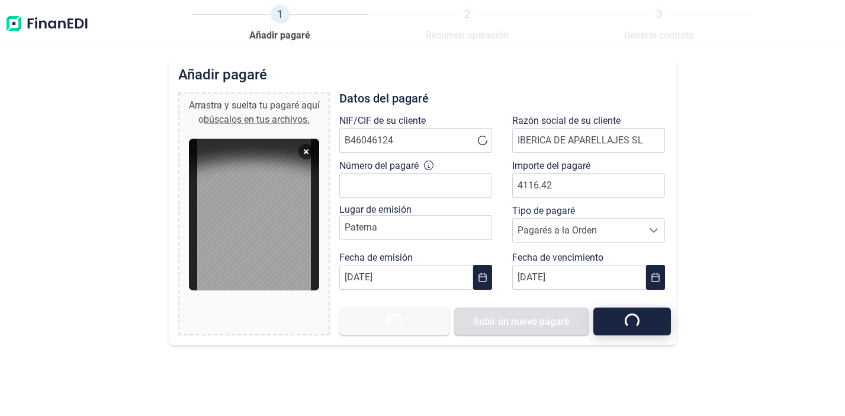
type input "0,00 €"
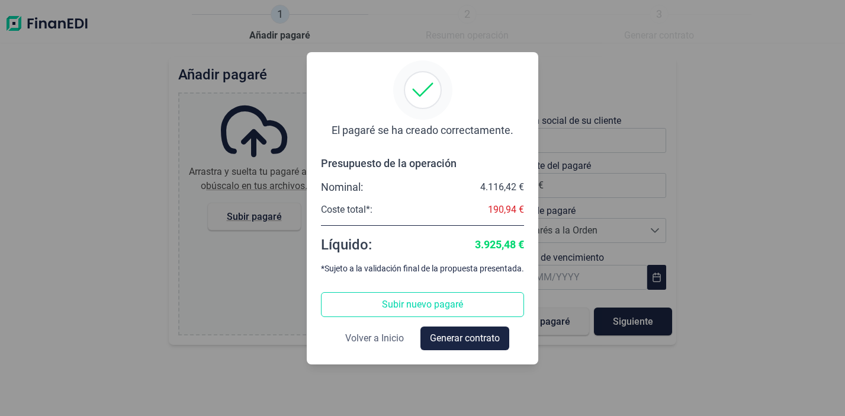
click at [378, 341] on span "Volver a Inicio" at bounding box center [374, 338] width 59 height 14
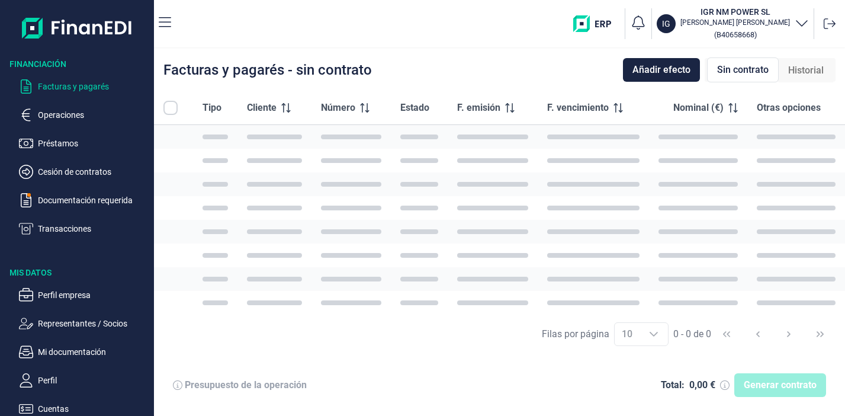
checkbox input "true"
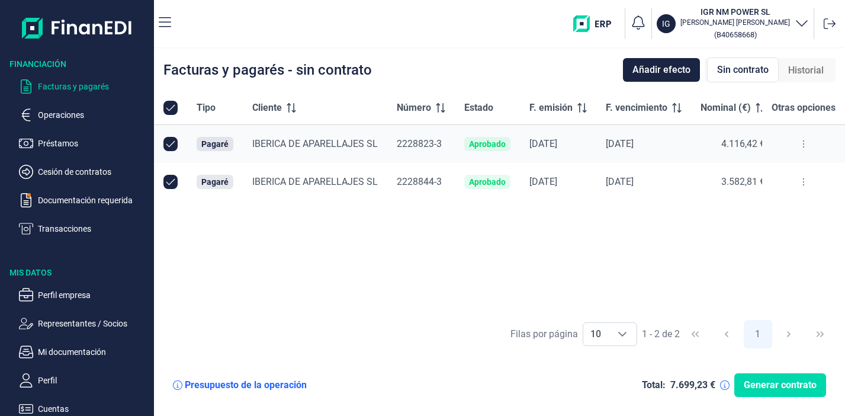
click at [257, 381] on div "Presupuesto de la operación" at bounding box center [246, 385] width 122 height 12
click at [799, 145] on button at bounding box center [803, 143] width 21 height 19
click at [775, 171] on span "Ver detalle del pagaré" at bounding box center [747, 174] width 79 height 12
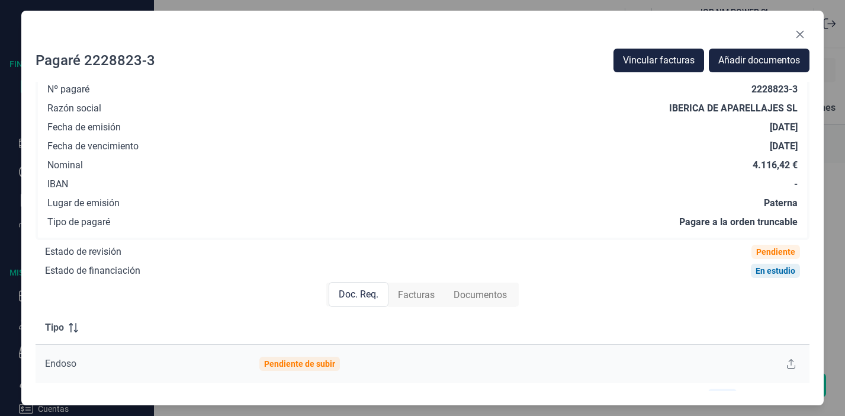
scroll to position [140, 0]
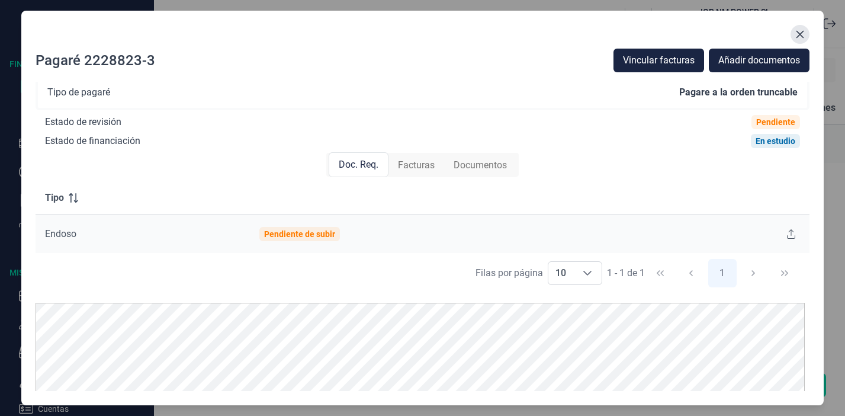
click at [796, 37] on icon "Close" at bounding box center [800, 34] width 9 height 9
